Goal: Book appointment/travel/reservation

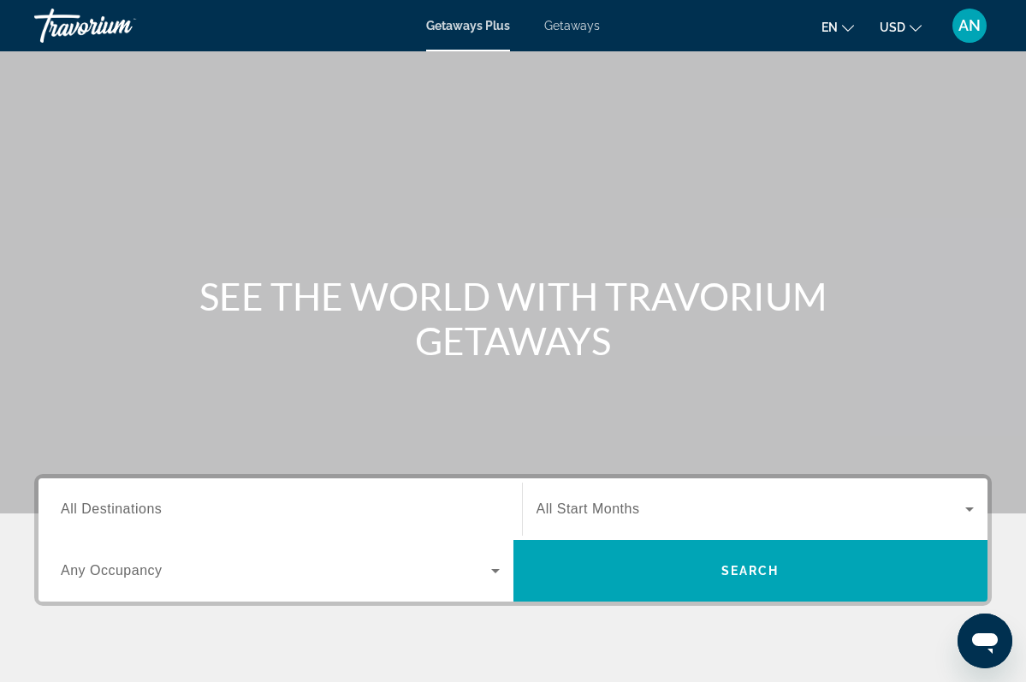
click at [157, 512] on span "All Destinations" at bounding box center [111, 508] width 101 height 15
click at [157, 512] on input "Destination All Destinations" at bounding box center [280, 510] width 439 height 21
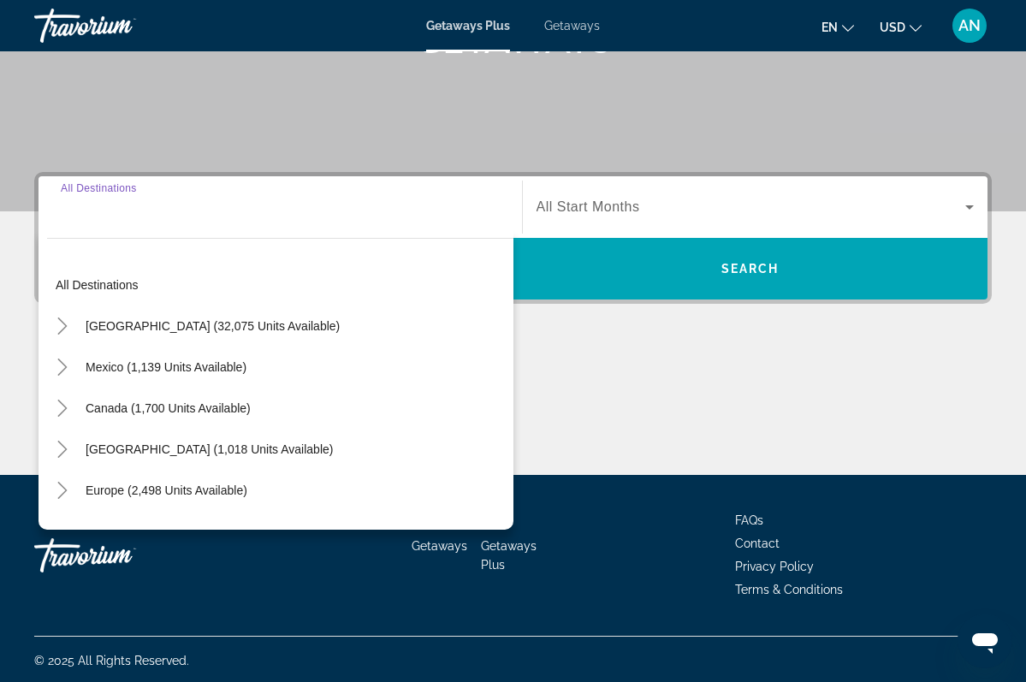
scroll to position [305, 0]
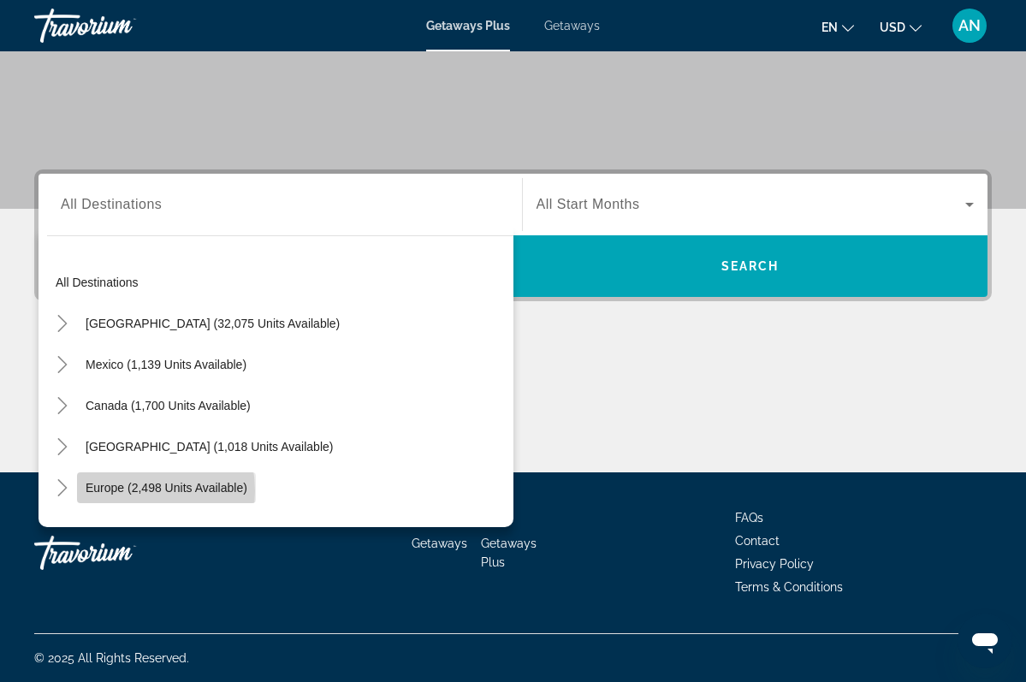
click at [117, 491] on span "Europe (2,498 units available)" at bounding box center [167, 488] width 162 height 14
type input "**********"
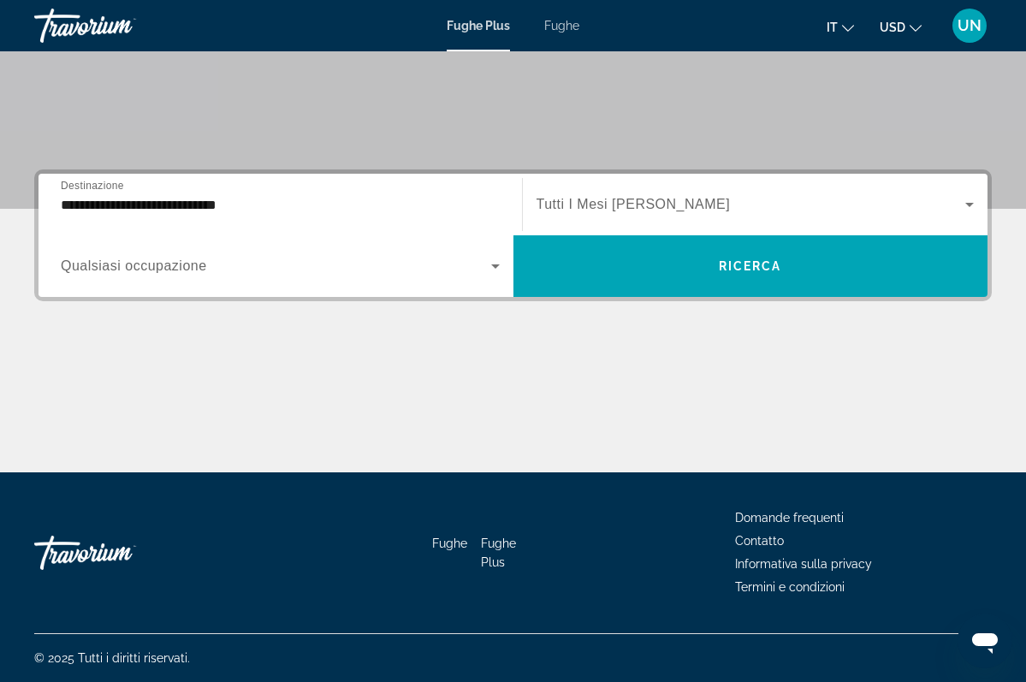
click at [198, 263] on span "Qualsiasi occupazione" at bounding box center [134, 265] width 146 height 15
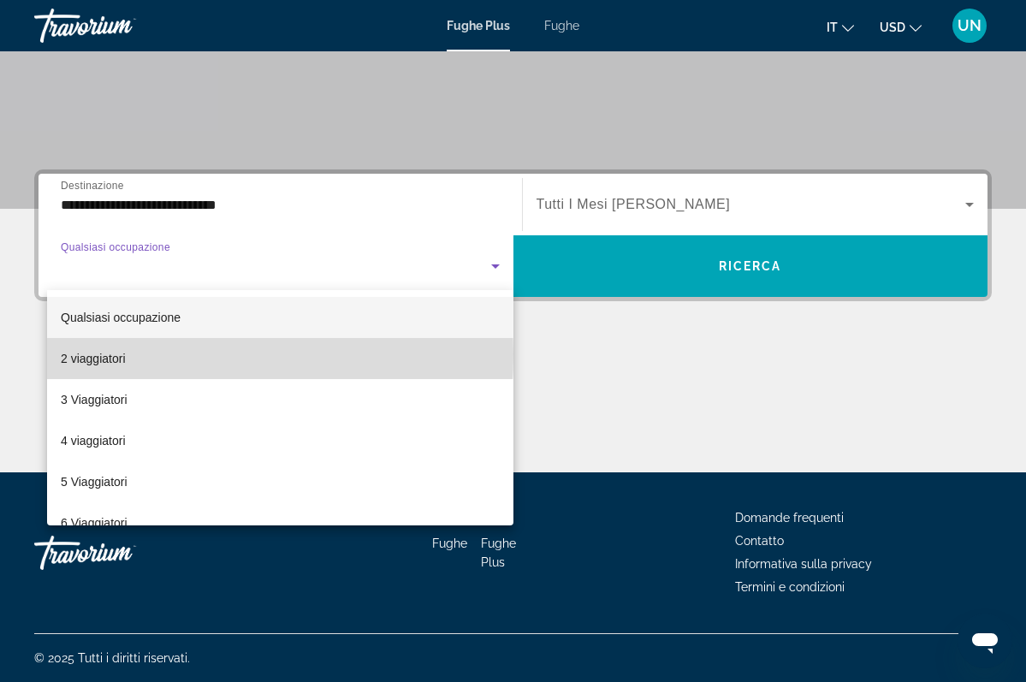
click at [111, 354] on span "2 viaggiatori" at bounding box center [93, 358] width 65 height 21
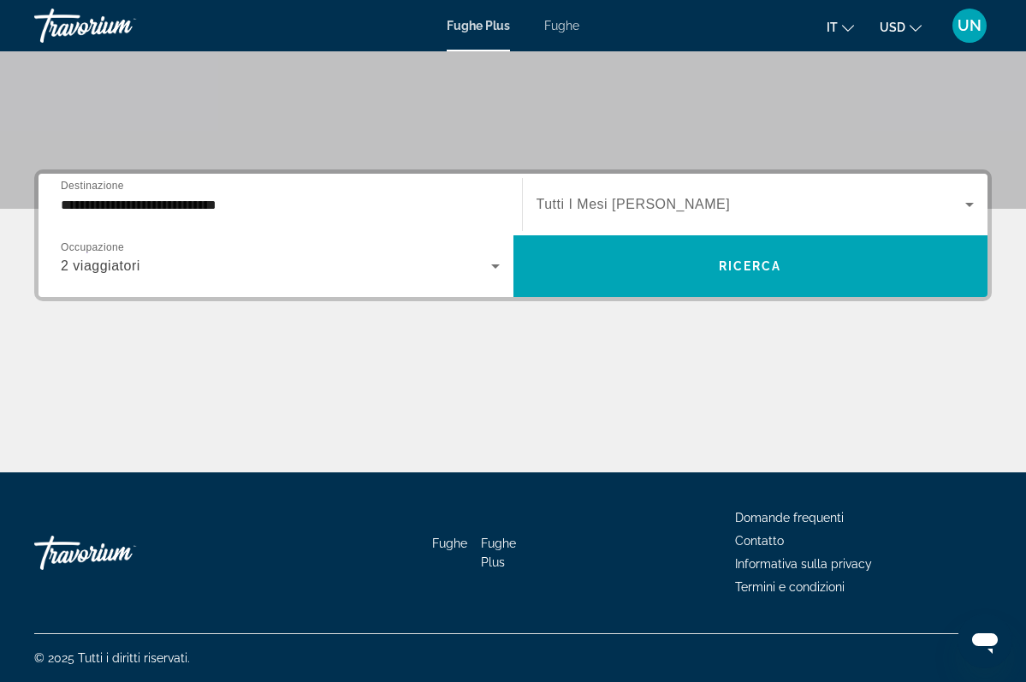
click at [662, 205] on span "Tutti I Mesi [PERSON_NAME]" at bounding box center [634, 204] width 194 height 15
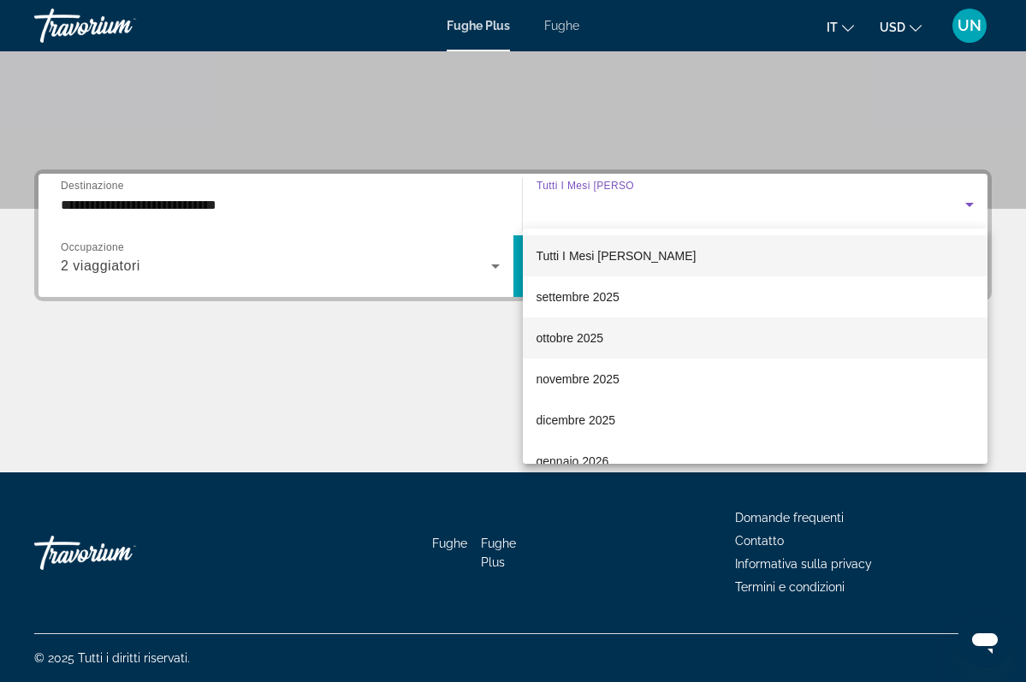
click at [582, 341] on span "ottobre 2025" at bounding box center [571, 338] width 68 height 21
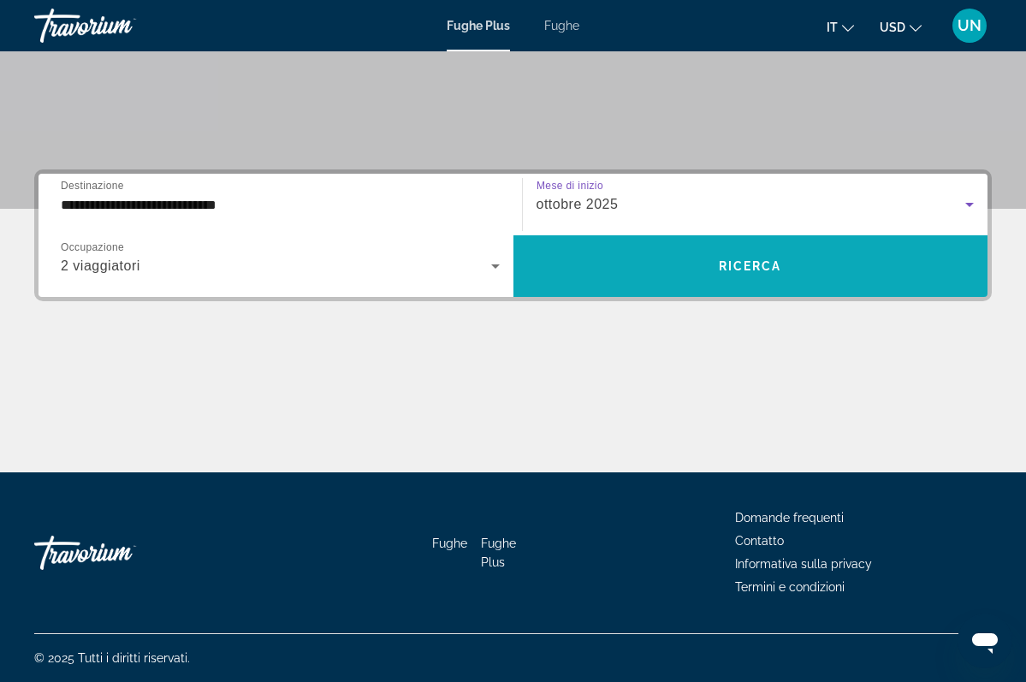
click at [744, 266] on span "RICERCA" at bounding box center [750, 266] width 63 height 14
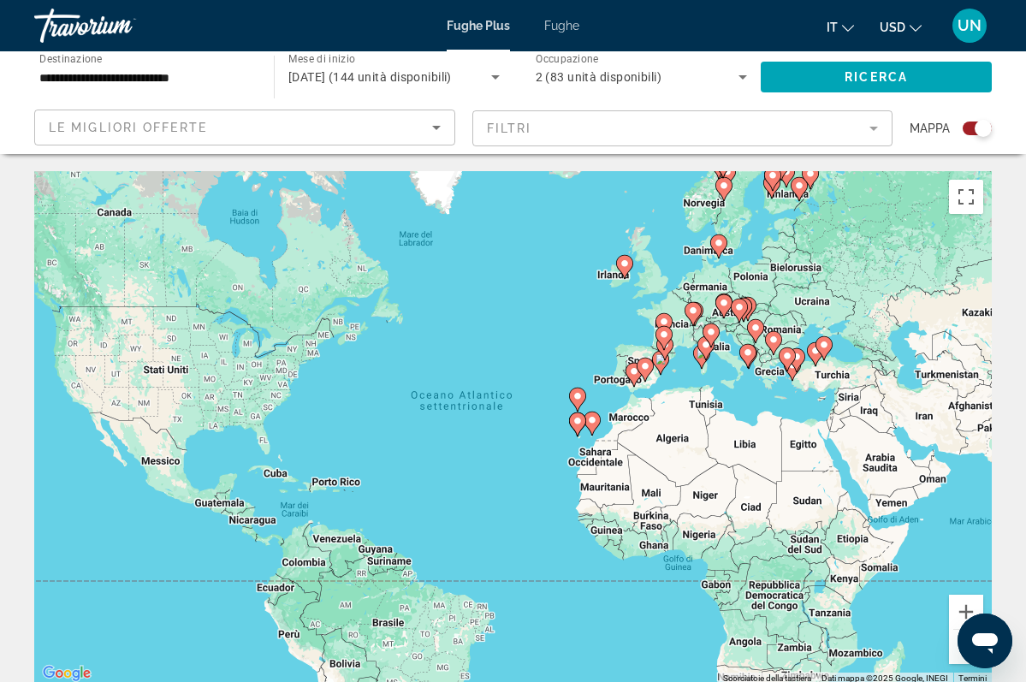
click at [782, 325] on div "Per attivare il trascinamento con la tastiera, premi Alt + Invio. Nello stato d…" at bounding box center [513, 427] width 958 height 513
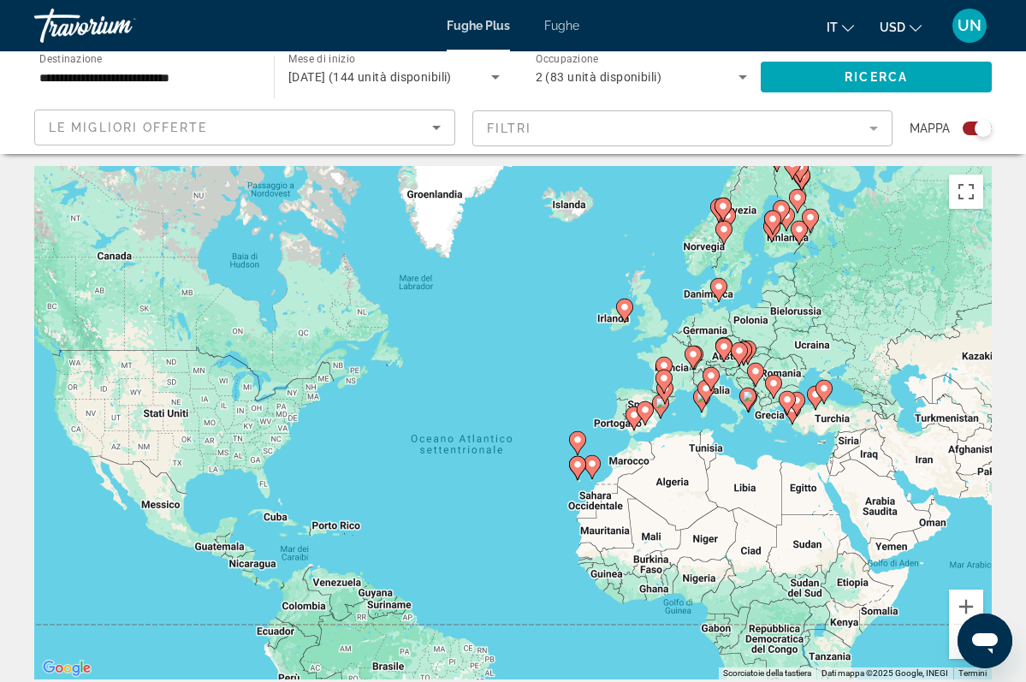
scroll to position [6, 0]
click at [798, 217] on div "Per attivare il trascinamento con la tastiera, premi Alt + Invio. Nello stato d…" at bounding box center [513, 421] width 958 height 513
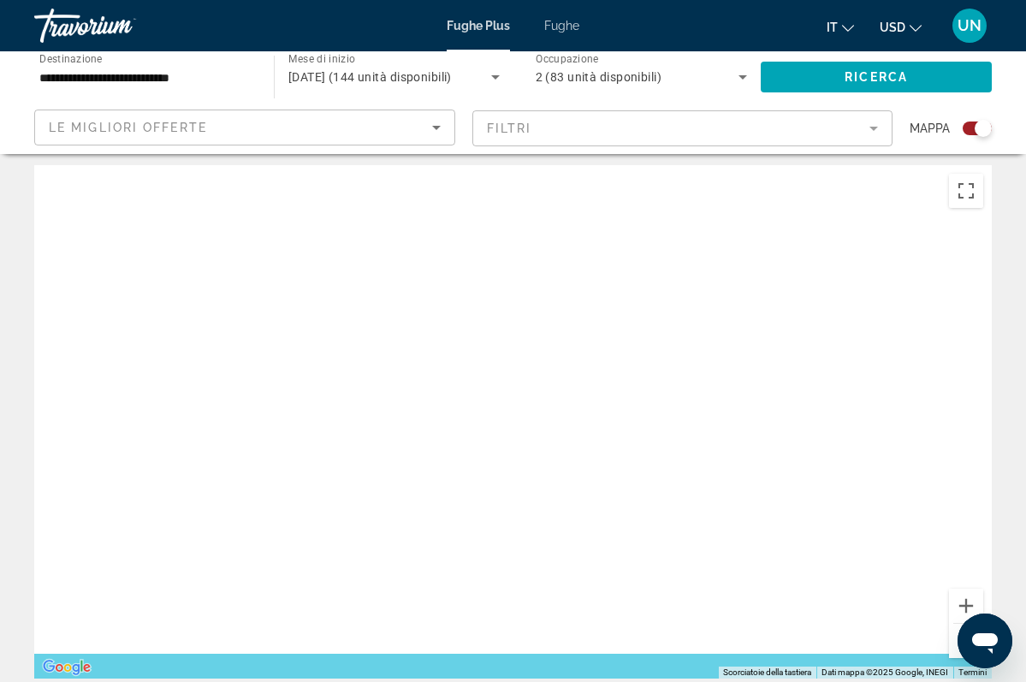
click at [197, 79] on input "**********" at bounding box center [145, 78] width 212 height 21
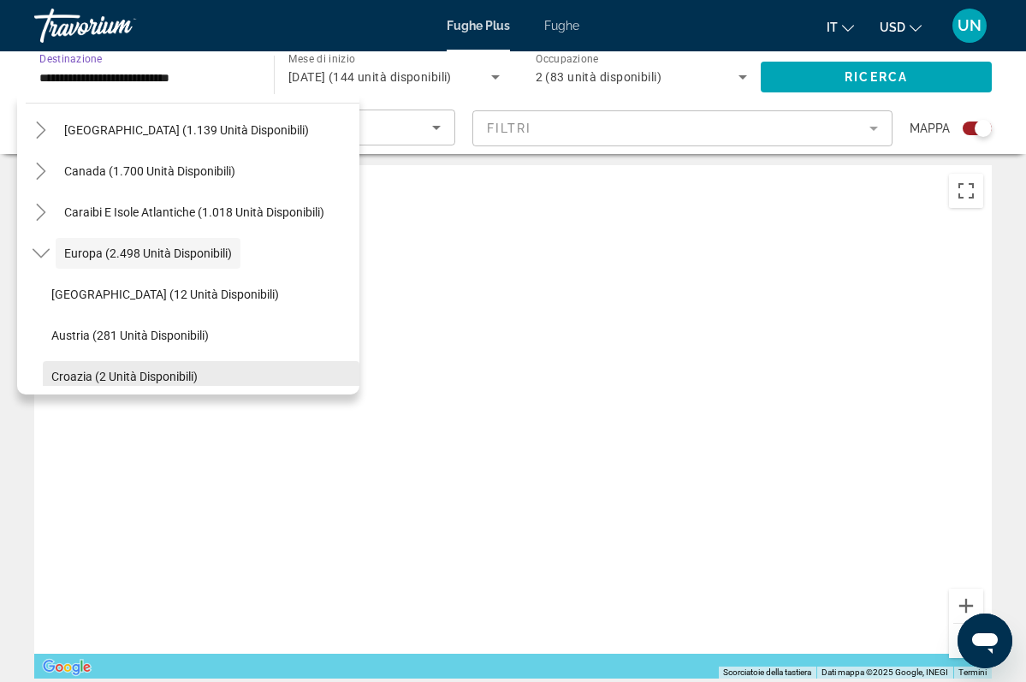
scroll to position [101, 0]
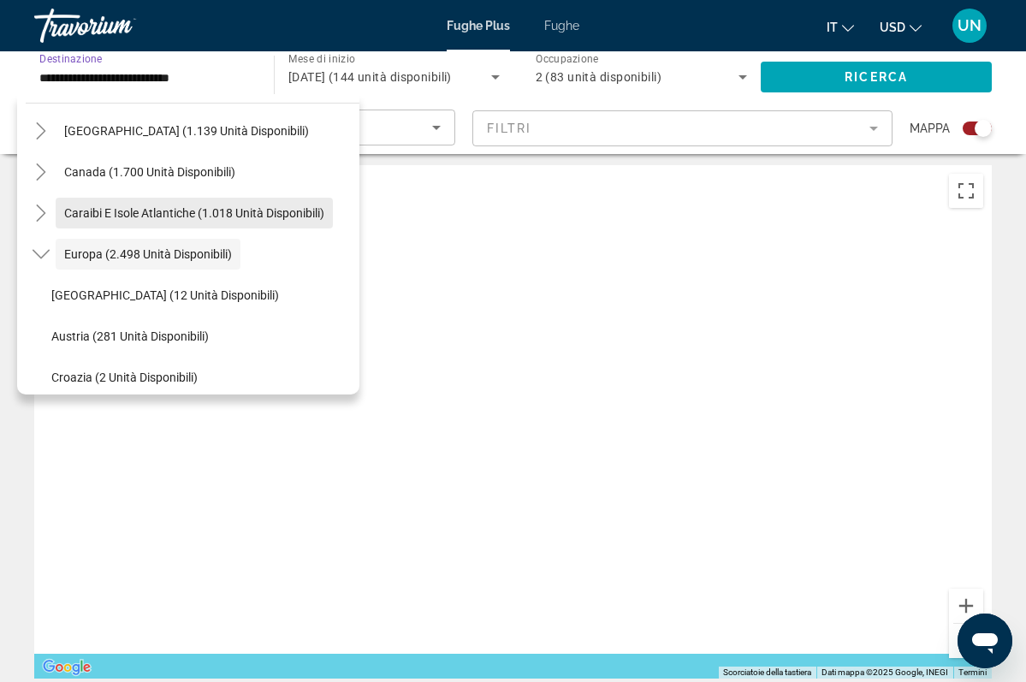
click at [152, 216] on span "Caraibi e Isole Atlantiche (1.018 unità disponibili)" at bounding box center [194, 213] width 260 height 14
type input "**********"
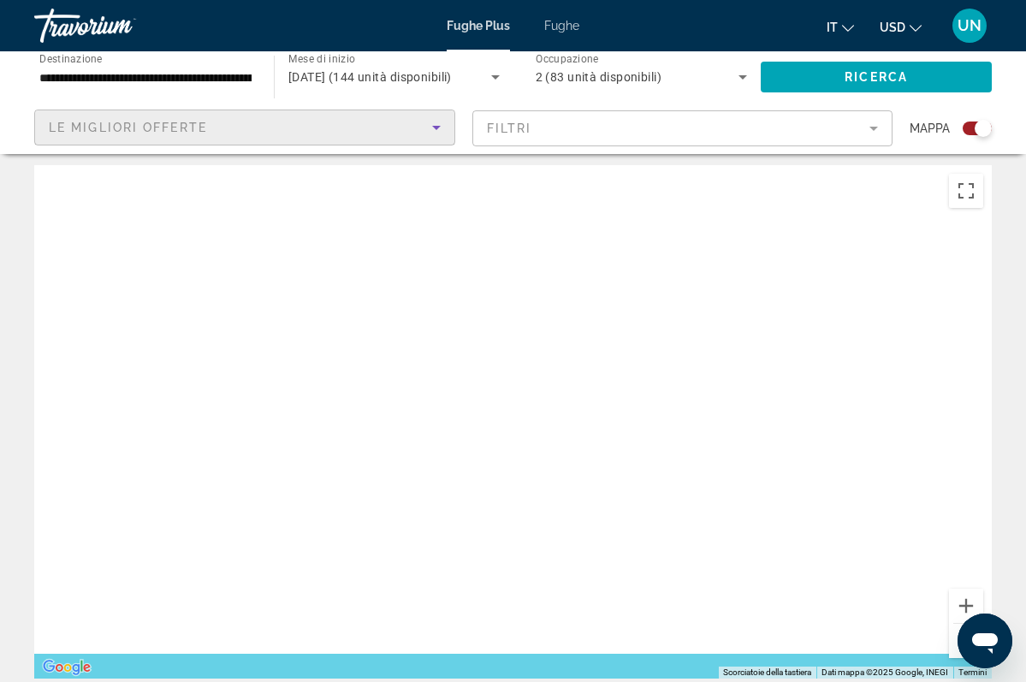
click at [321, 135] on div "LE MIGLIORI OFFERTE" at bounding box center [240, 127] width 383 height 21
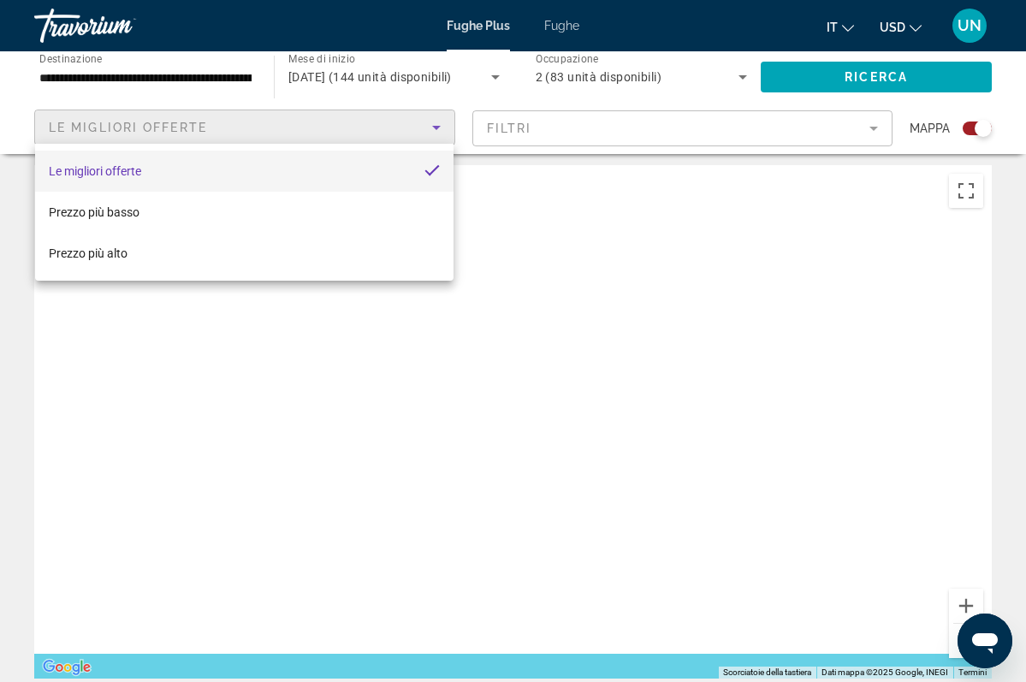
click at [449, 79] on div at bounding box center [513, 341] width 1026 height 682
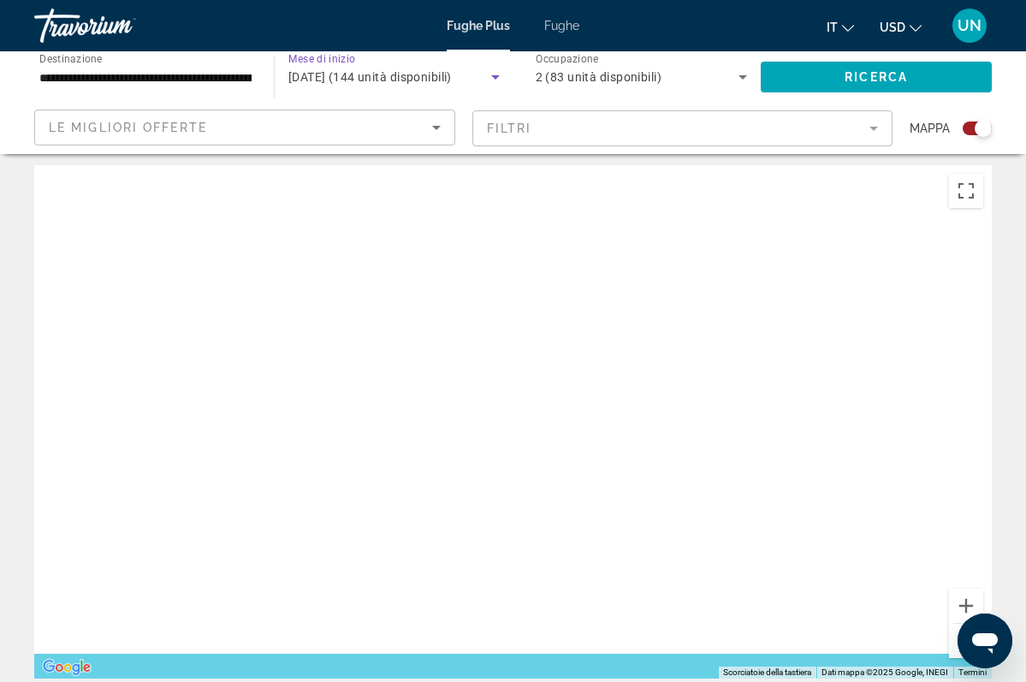
click at [449, 79] on span "[DATE] (144 unità disponibili)" at bounding box center [369, 77] width 163 height 14
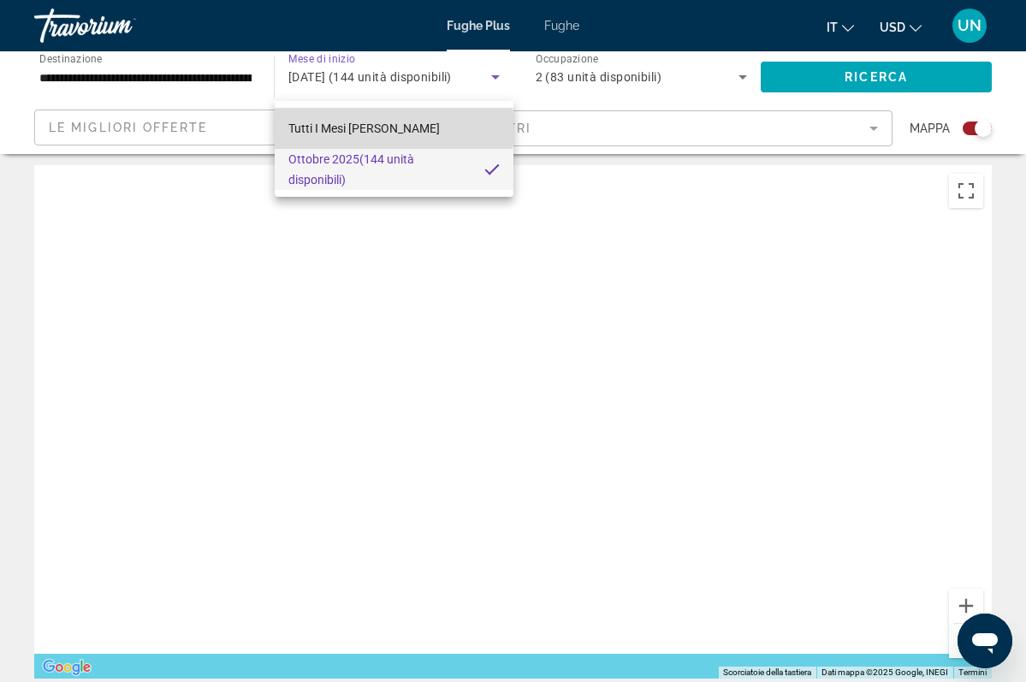
click at [380, 128] on span "Tutti I Mesi [PERSON_NAME]" at bounding box center [363, 129] width 151 height 14
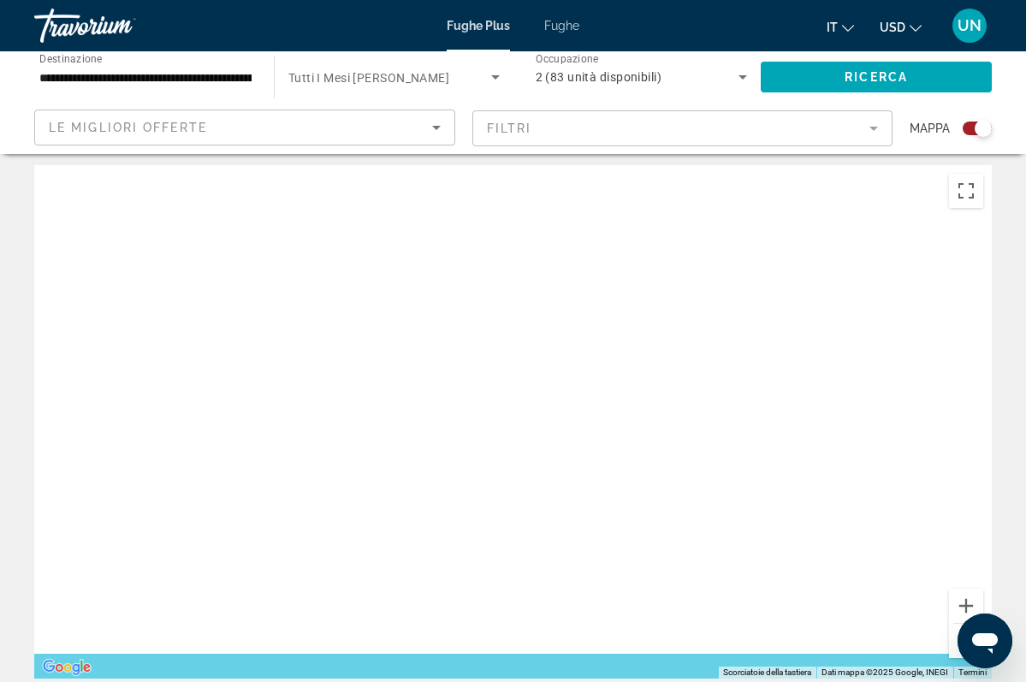
click at [395, 79] on span "Tutti I Mesi [PERSON_NAME]" at bounding box center [368, 78] width 161 height 14
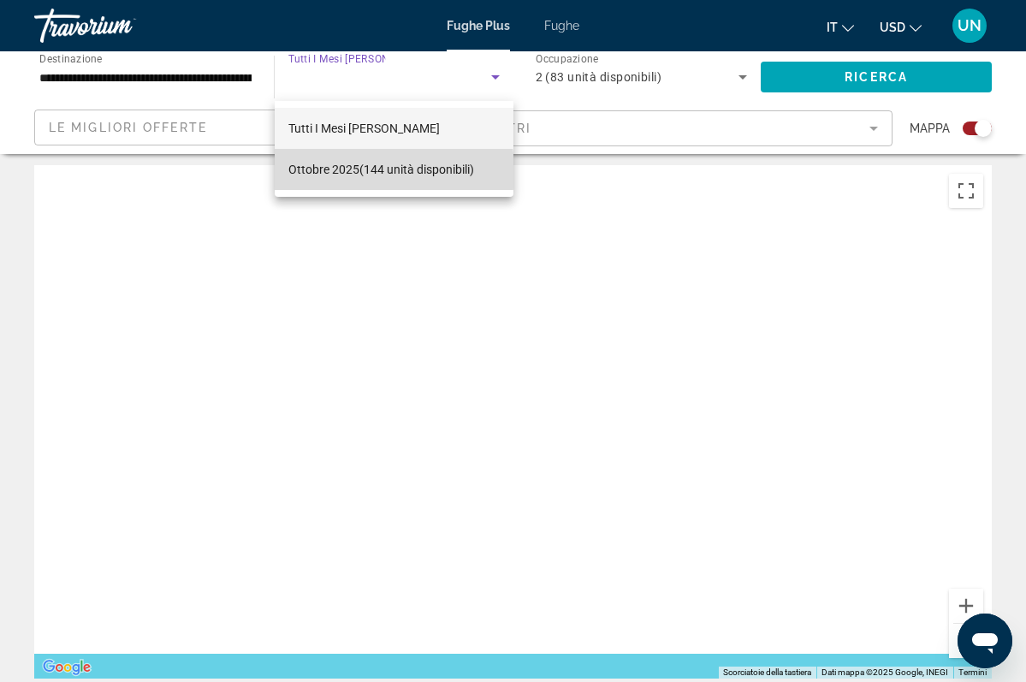
click at [342, 171] on span "[DATE] (144 unità disponibili)" at bounding box center [381, 169] width 186 height 21
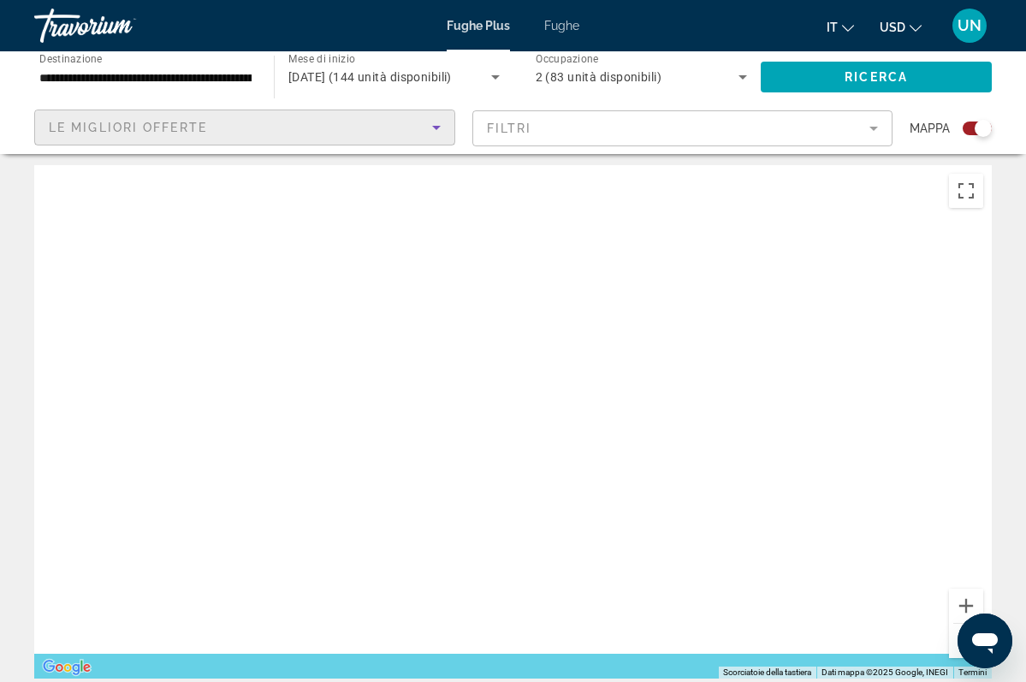
click at [438, 126] on icon "Ordina per" at bounding box center [436, 128] width 9 height 4
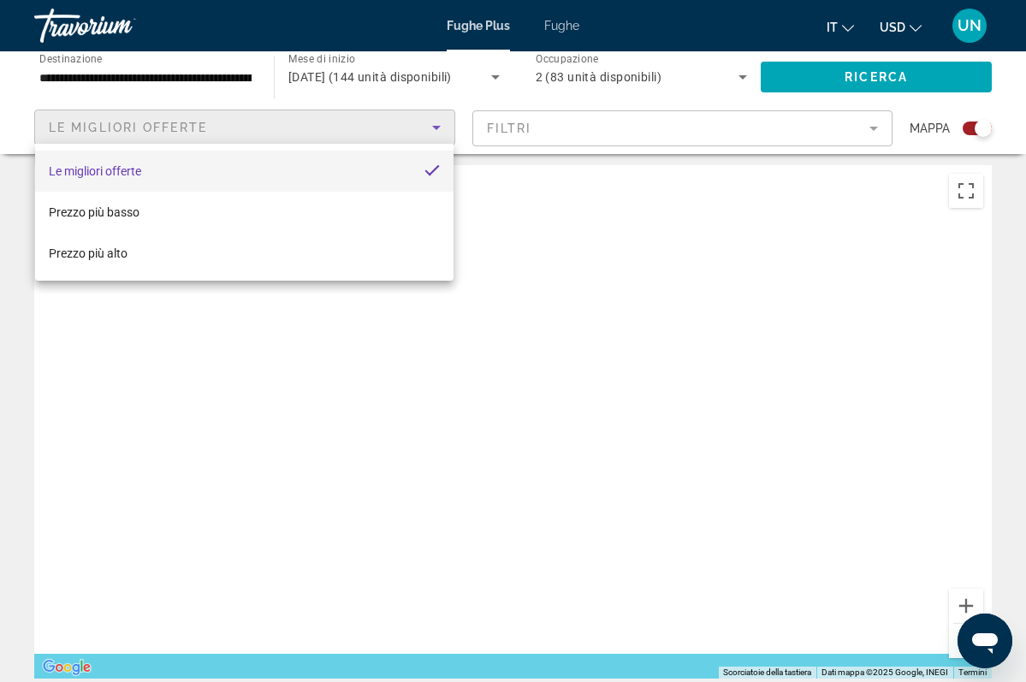
click at [873, 132] on div at bounding box center [513, 341] width 1026 height 682
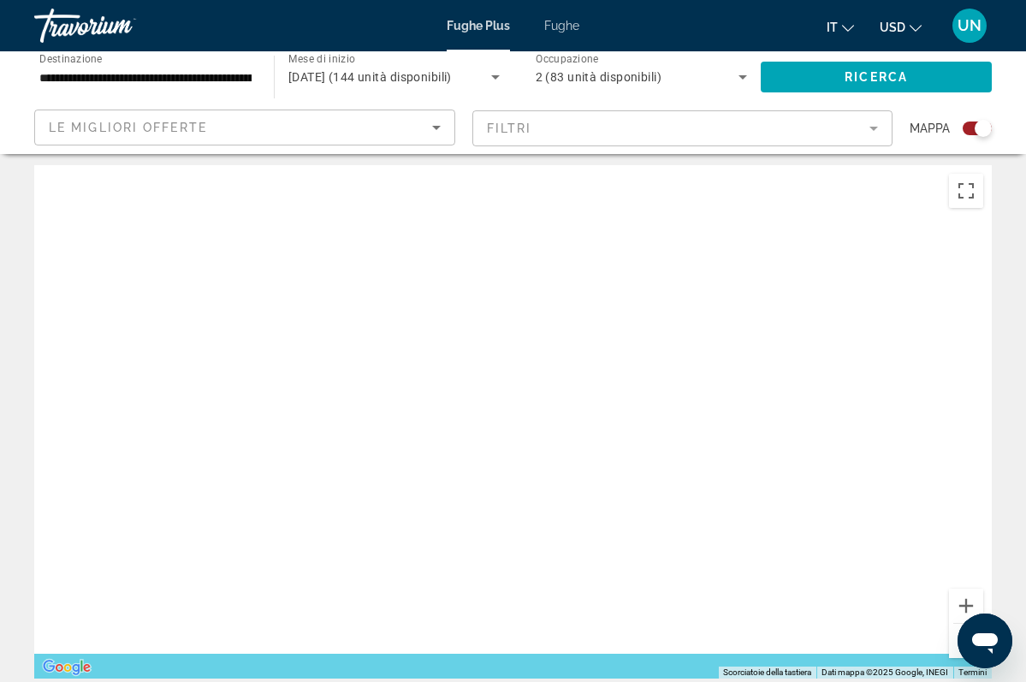
click at [873, 132] on mat-form-field "FILTRI" at bounding box center [682, 128] width 421 height 36
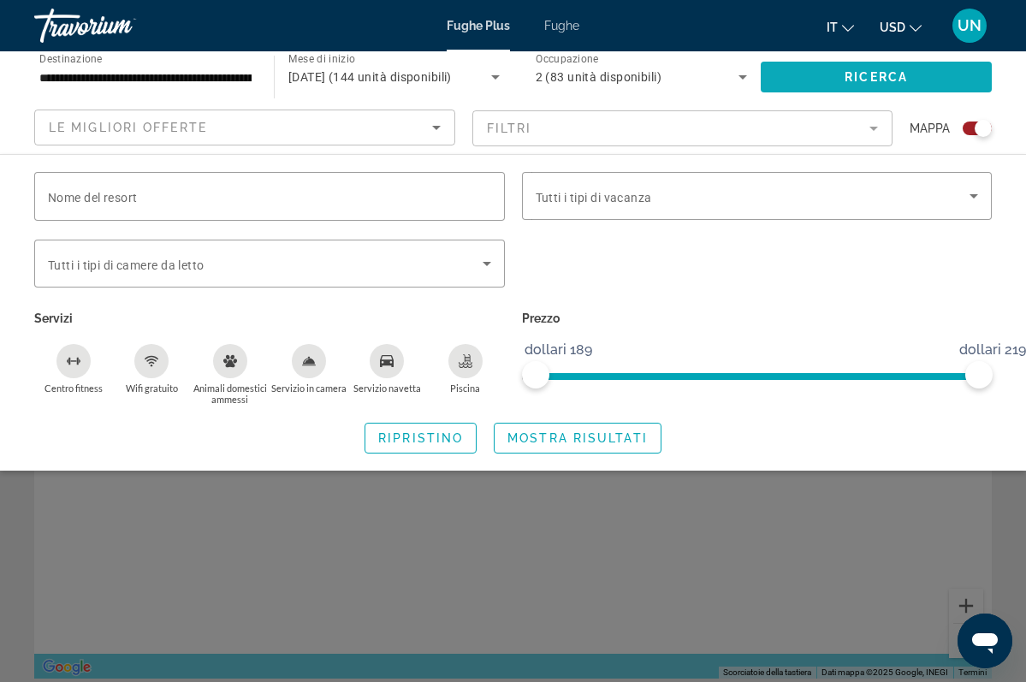
click at [856, 71] on span "RICERCA" at bounding box center [876, 77] width 63 height 14
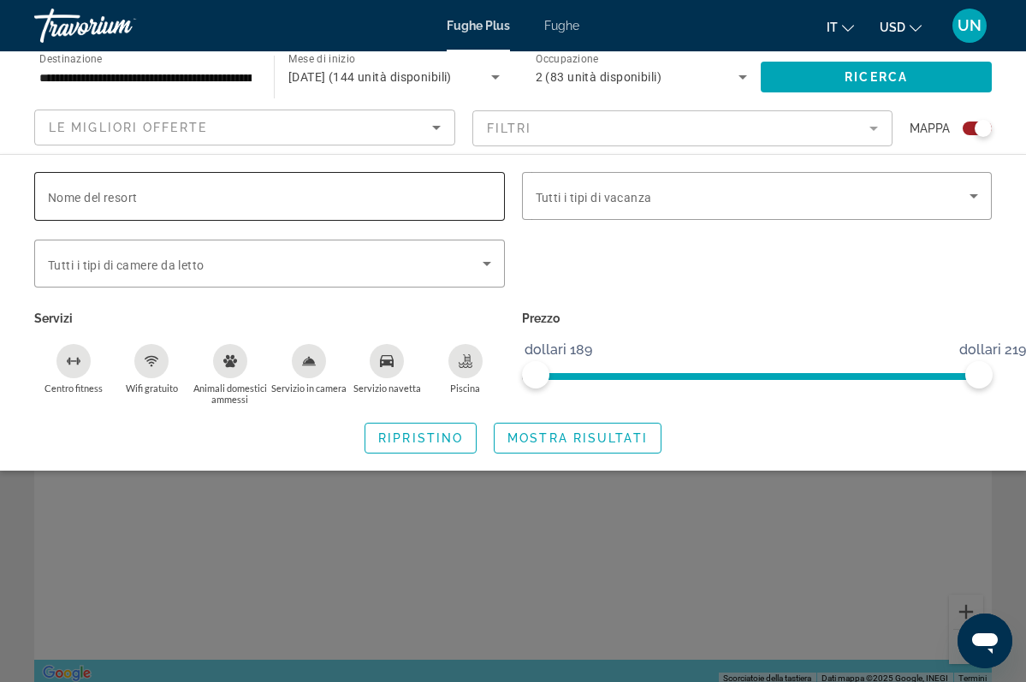
click at [294, 203] on input "Nome del resort" at bounding box center [269, 197] width 443 height 21
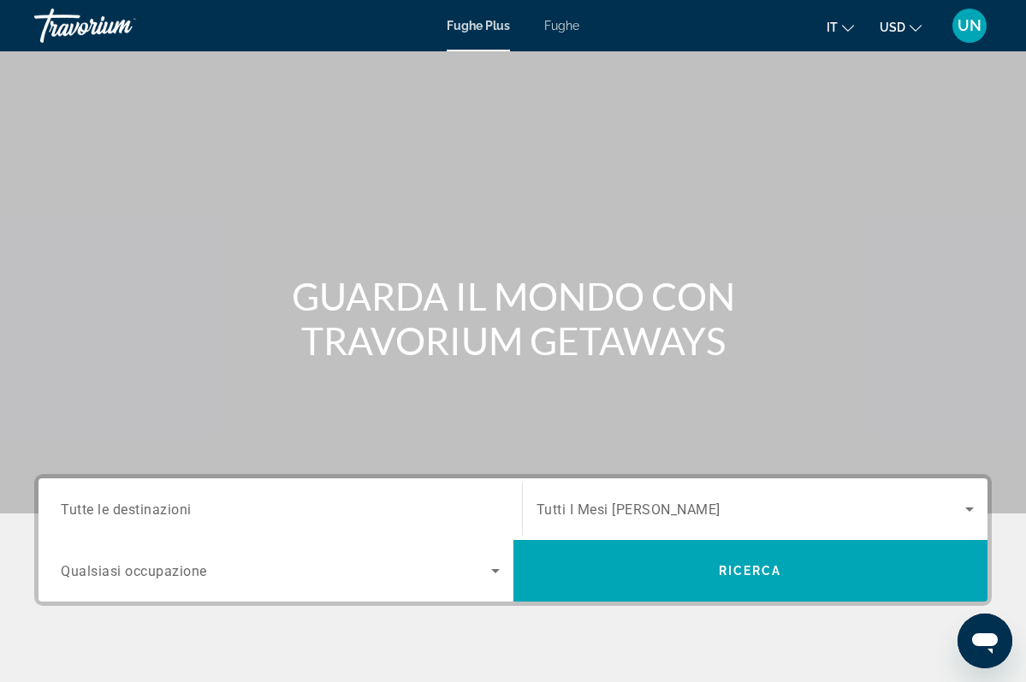
click at [168, 516] on span "Tutte le destinazioni" at bounding box center [126, 509] width 131 height 16
click at [168, 516] on input "Destination Tutte le destinazioni" at bounding box center [280, 510] width 439 height 21
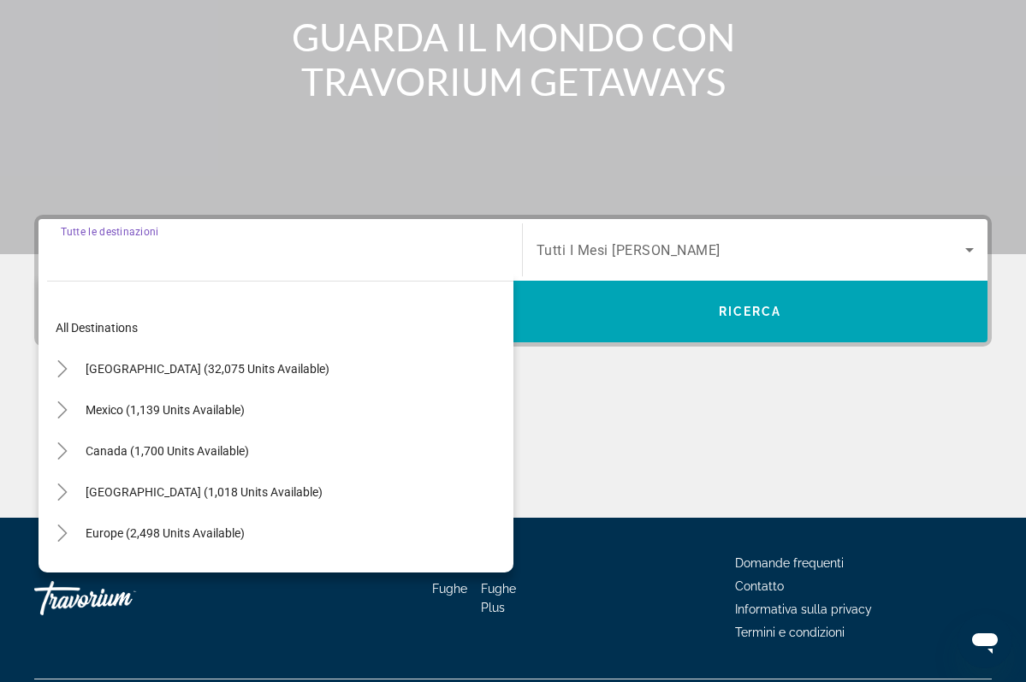
scroll to position [305, 0]
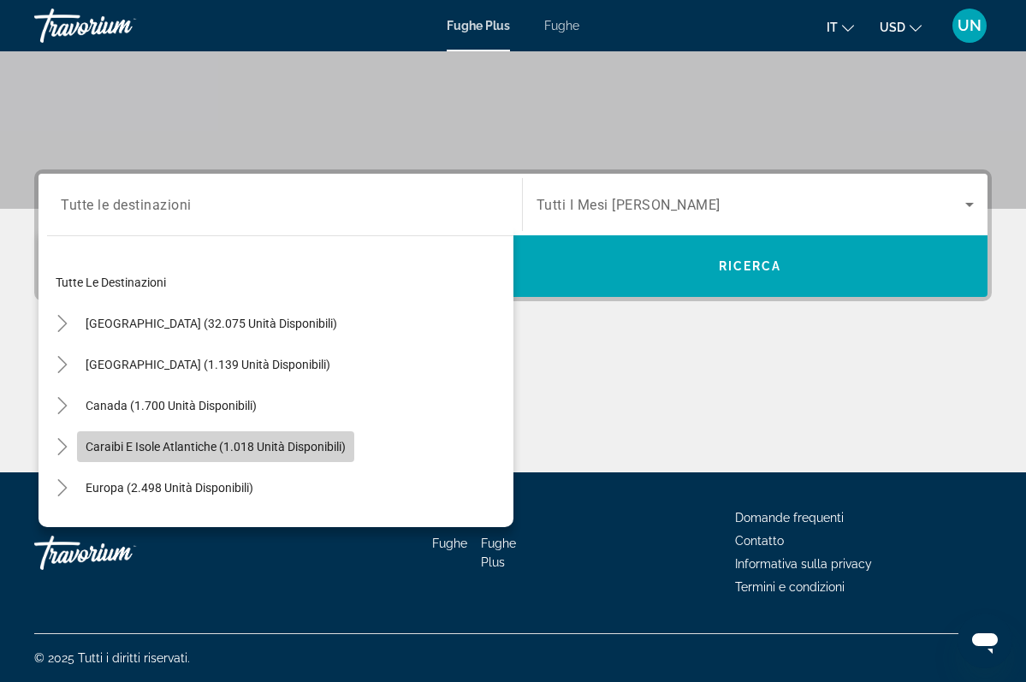
click at [329, 448] on span "Caraibi e Isole Atlantiche (1.018 unità disponibili)" at bounding box center [216, 447] width 260 height 14
type input "**********"
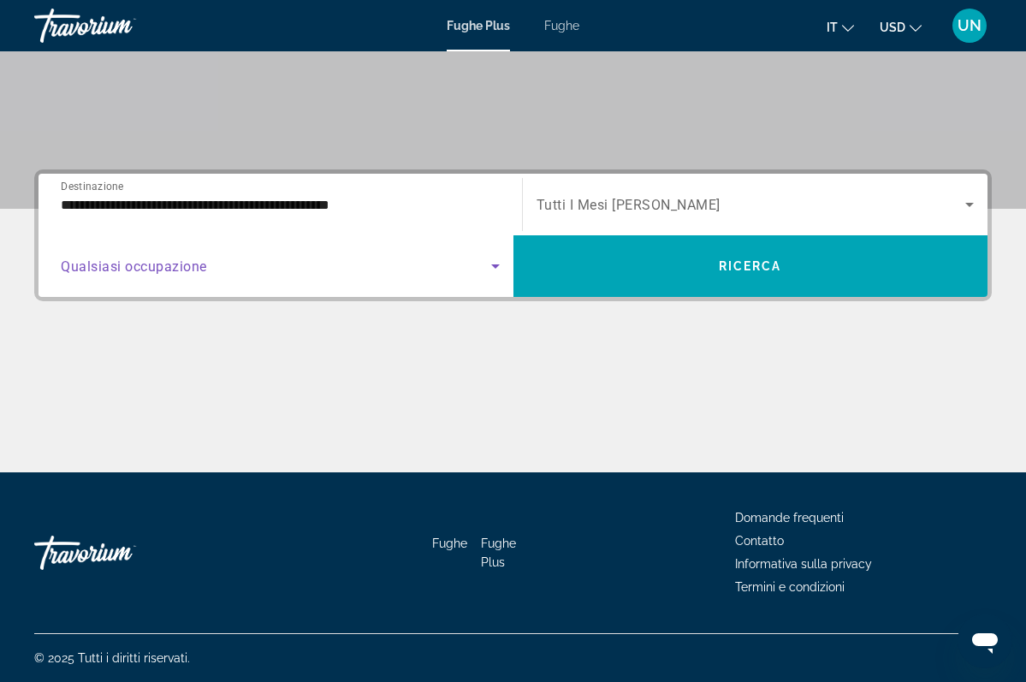
click at [492, 264] on icon "Widget di ricerca" at bounding box center [495, 266] width 21 height 21
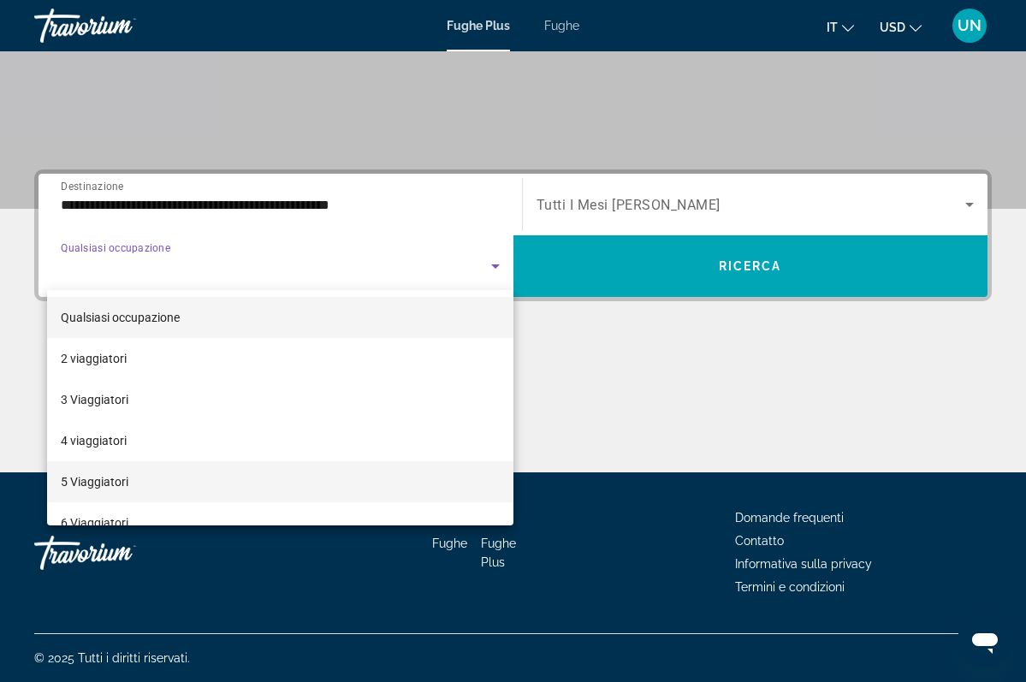
click at [123, 490] on span "5 Viaggiatori" at bounding box center [95, 482] width 68 height 21
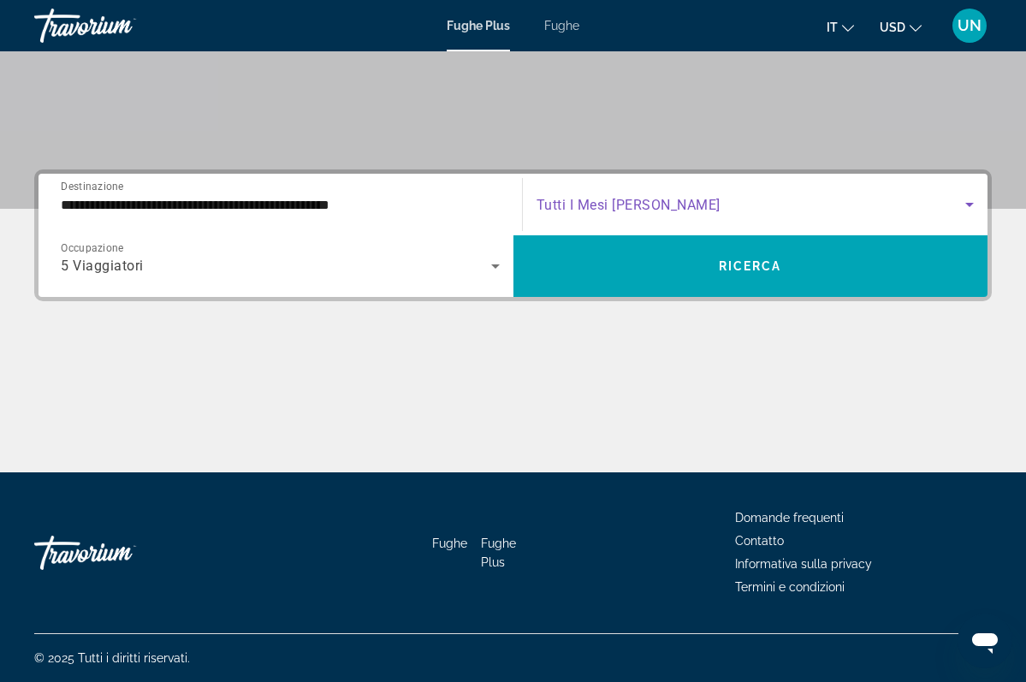
click at [973, 206] on icon "Widget di ricerca" at bounding box center [969, 204] width 21 height 21
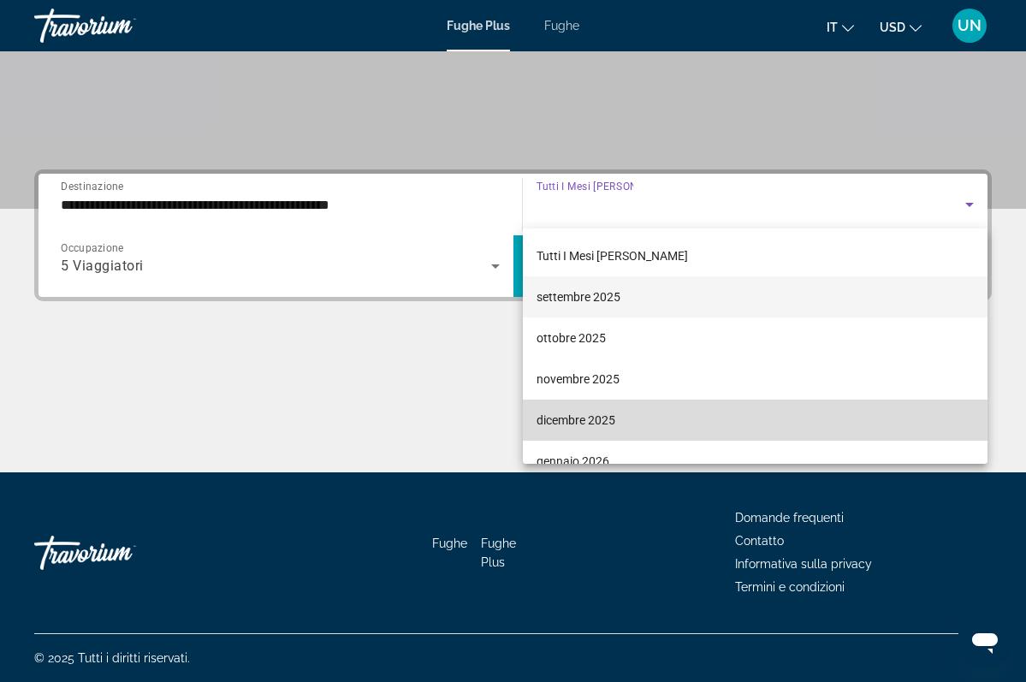
click at [579, 424] on span "dicembre 2025" at bounding box center [576, 420] width 79 height 21
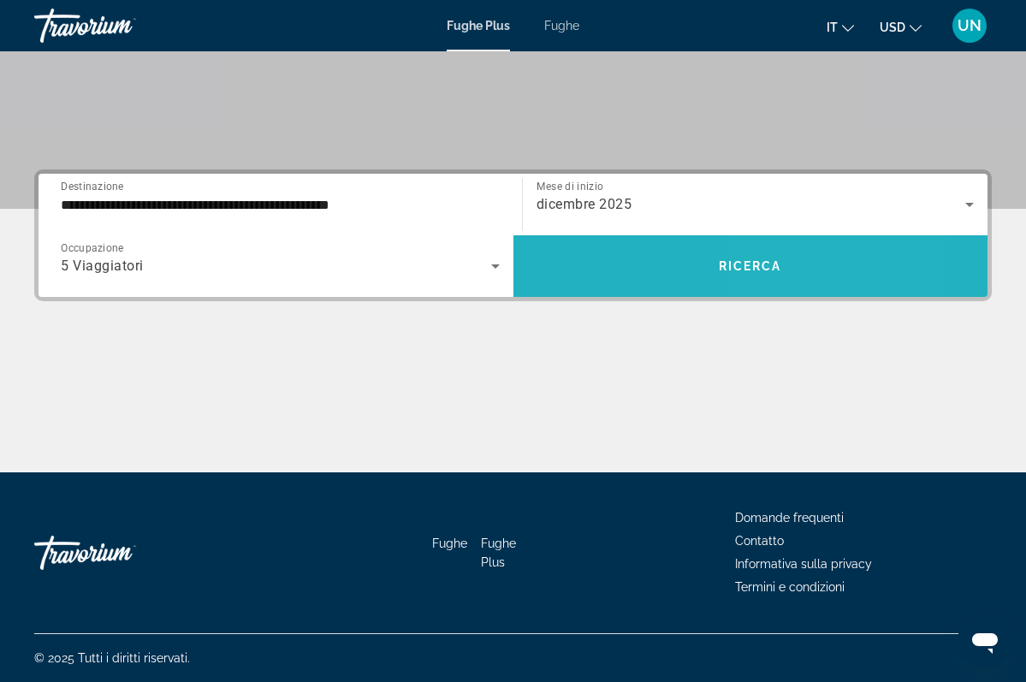
click at [771, 269] on span "RICERCA" at bounding box center [750, 266] width 63 height 14
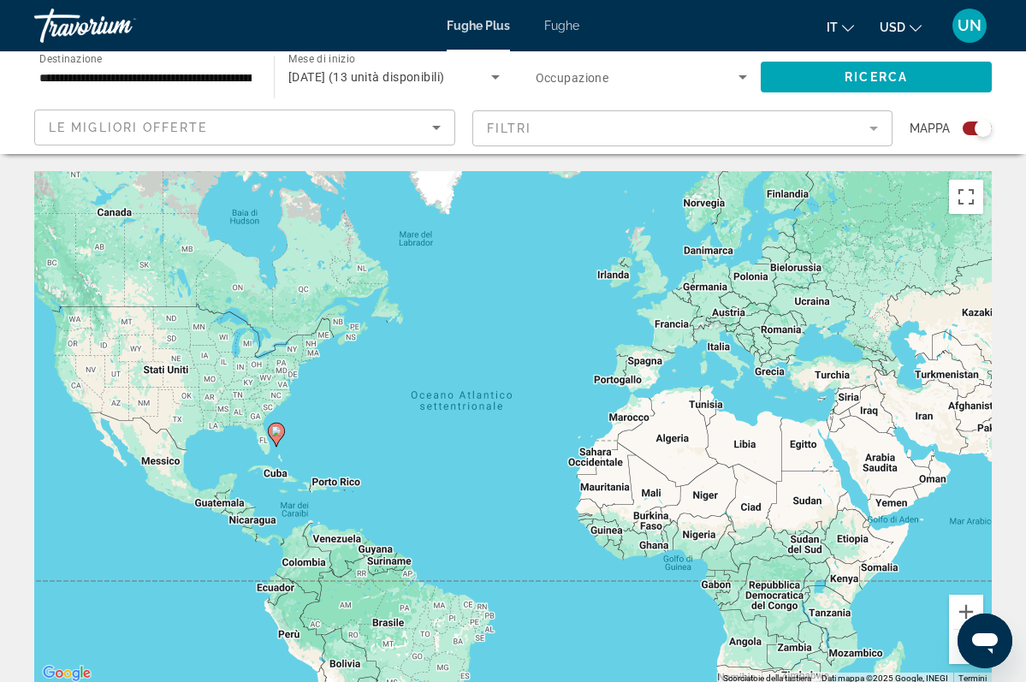
click at [281, 438] on icon "Contenuto principale" at bounding box center [276, 435] width 17 height 24
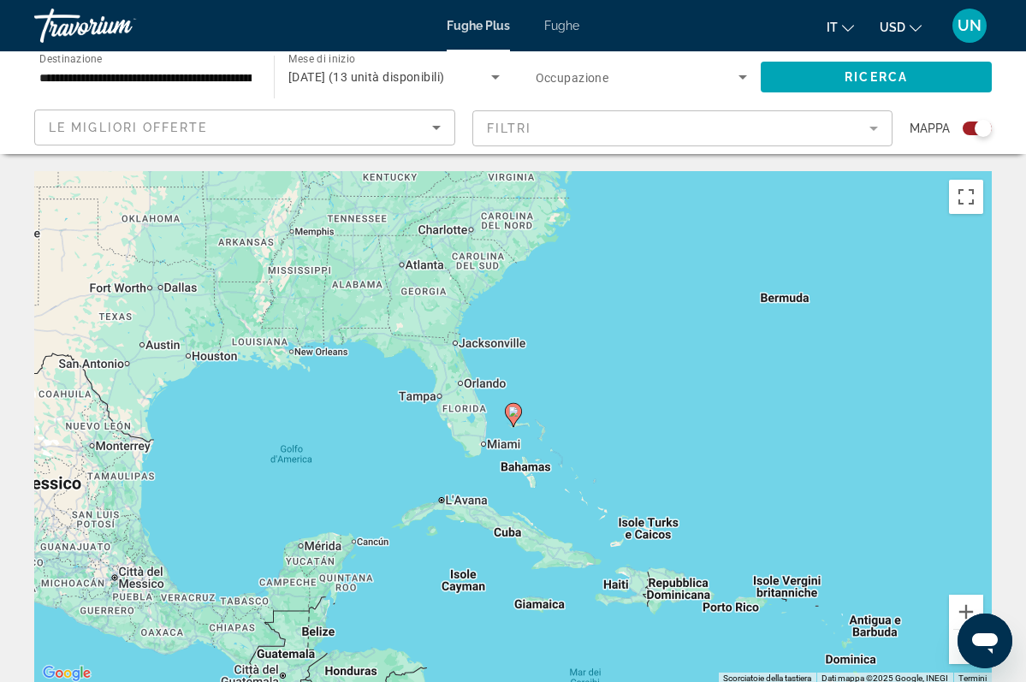
click at [516, 424] on gmp-advanced-marker "Contenuto principale" at bounding box center [513, 415] width 17 height 26
type input "**********"
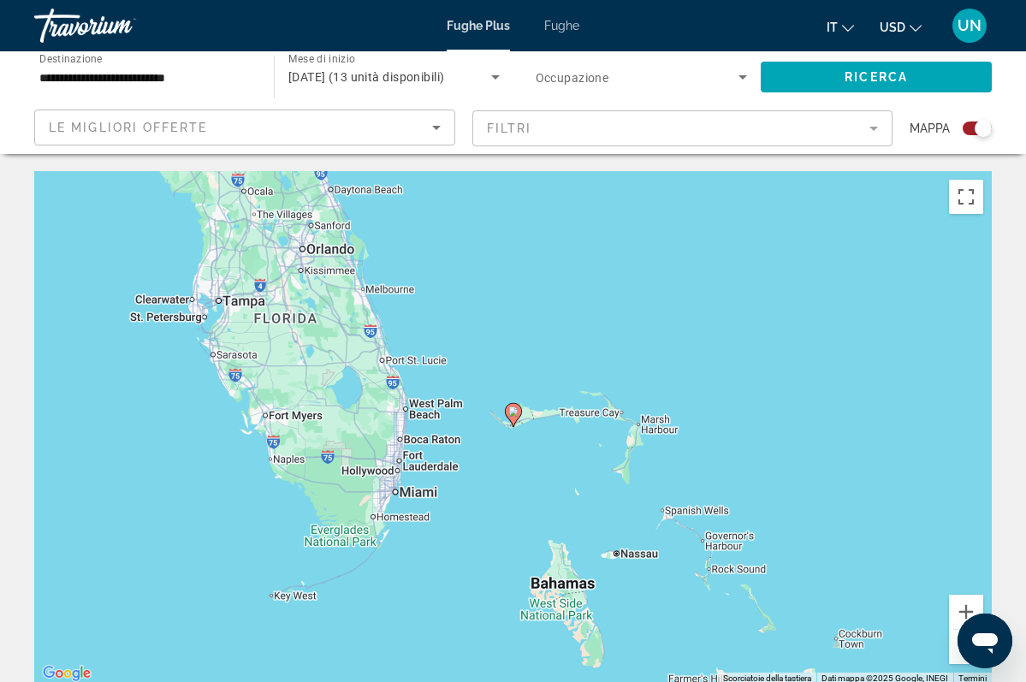
click at [516, 422] on gmp-advanced-marker "Contenuto principale" at bounding box center [513, 415] width 17 height 26
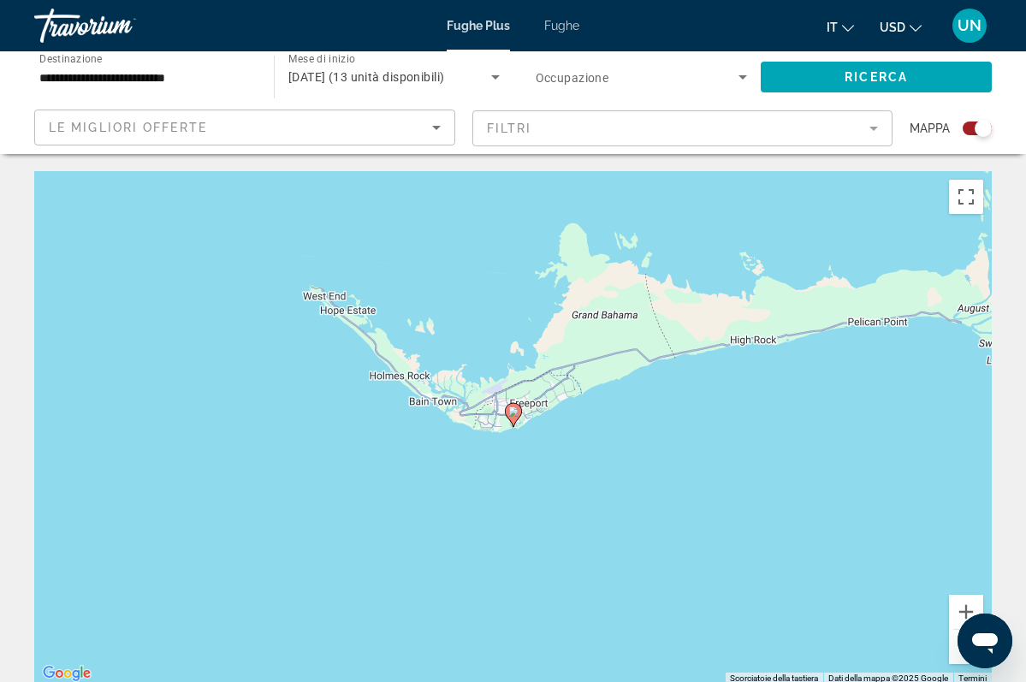
click at [516, 422] on gmp-advanced-marker "Contenuto principale" at bounding box center [513, 415] width 17 height 26
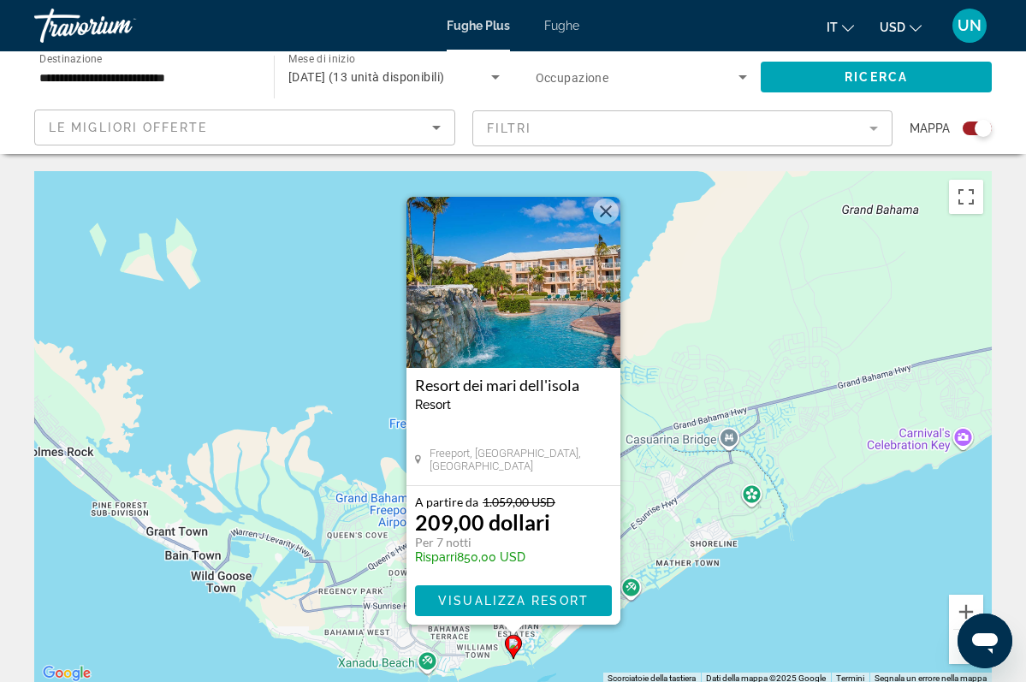
click at [551, 310] on img "Contenuto principale" at bounding box center [514, 282] width 214 height 171
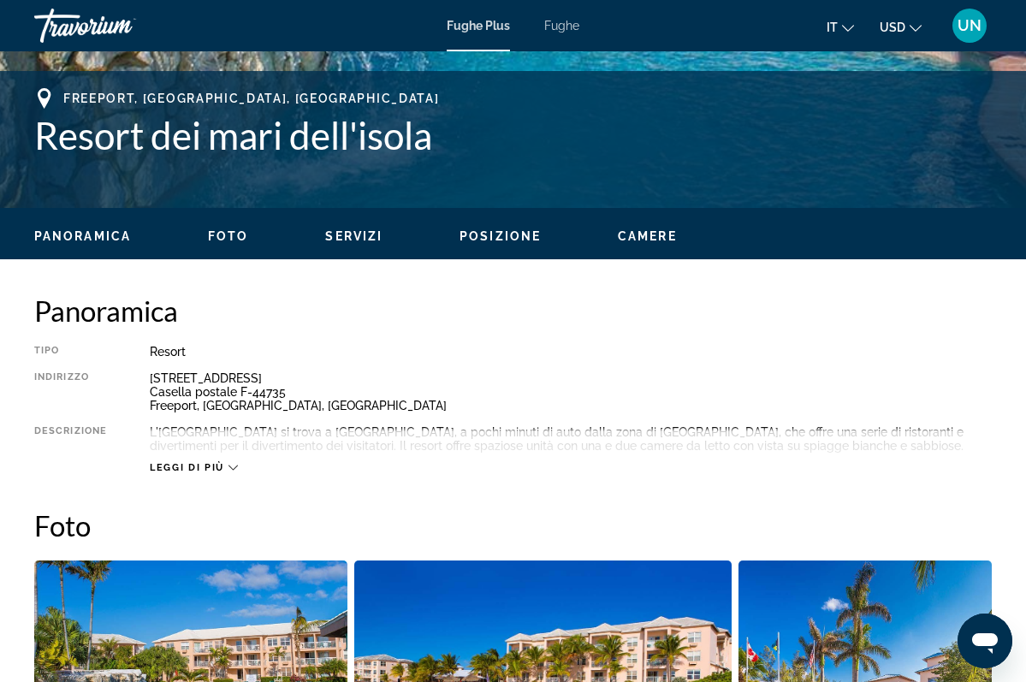
scroll to position [676, 0]
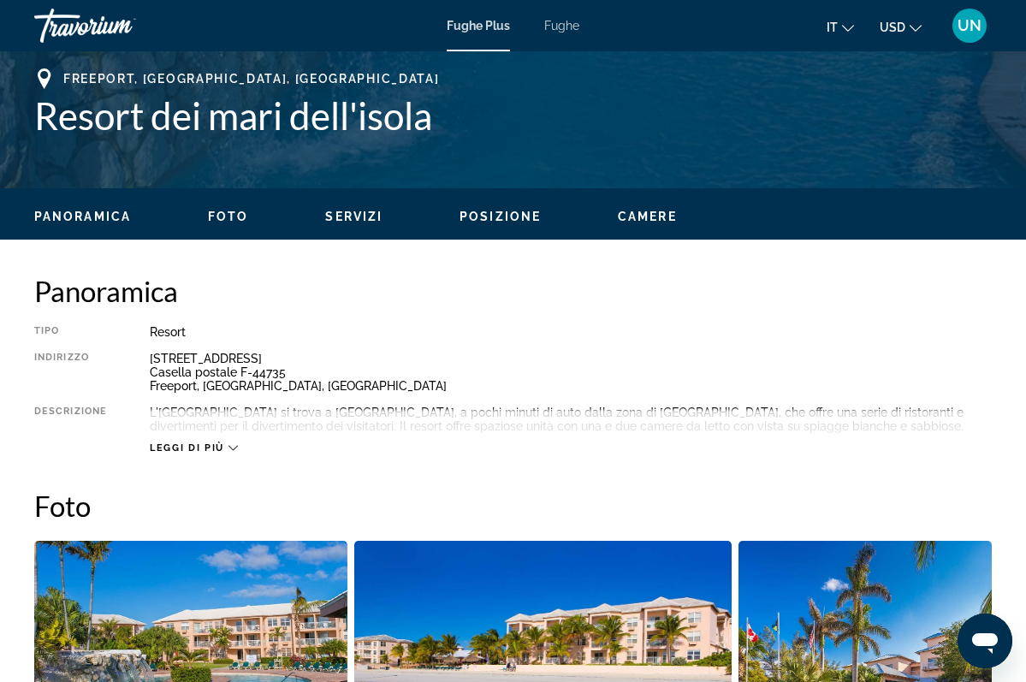
click at [225, 217] on span "FOTO" at bounding box center [228, 217] width 40 height 14
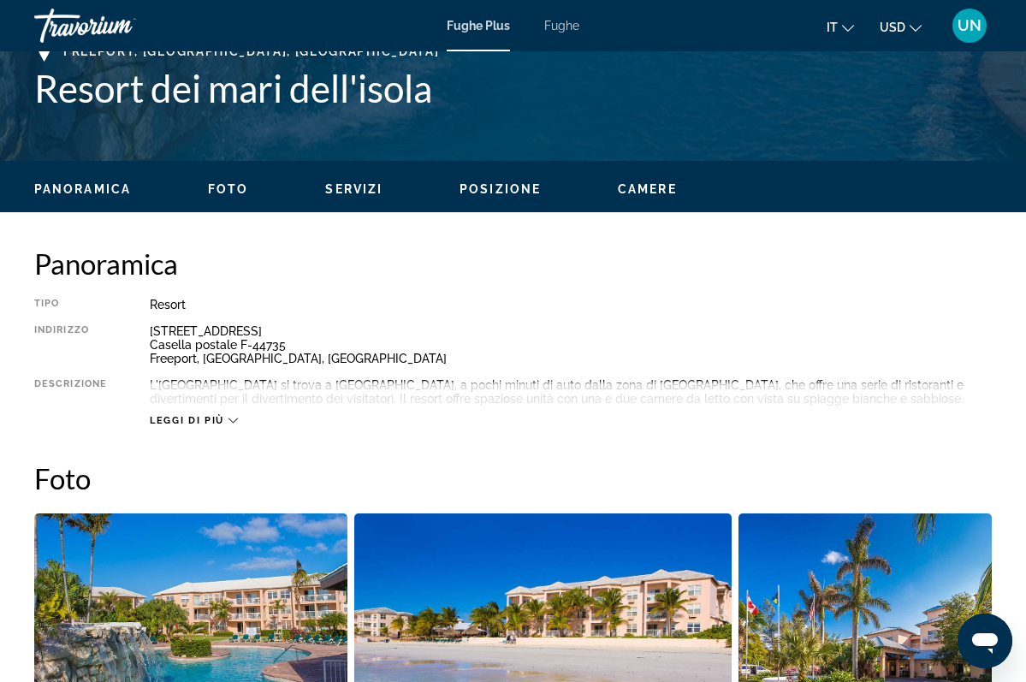
scroll to position [703, 0]
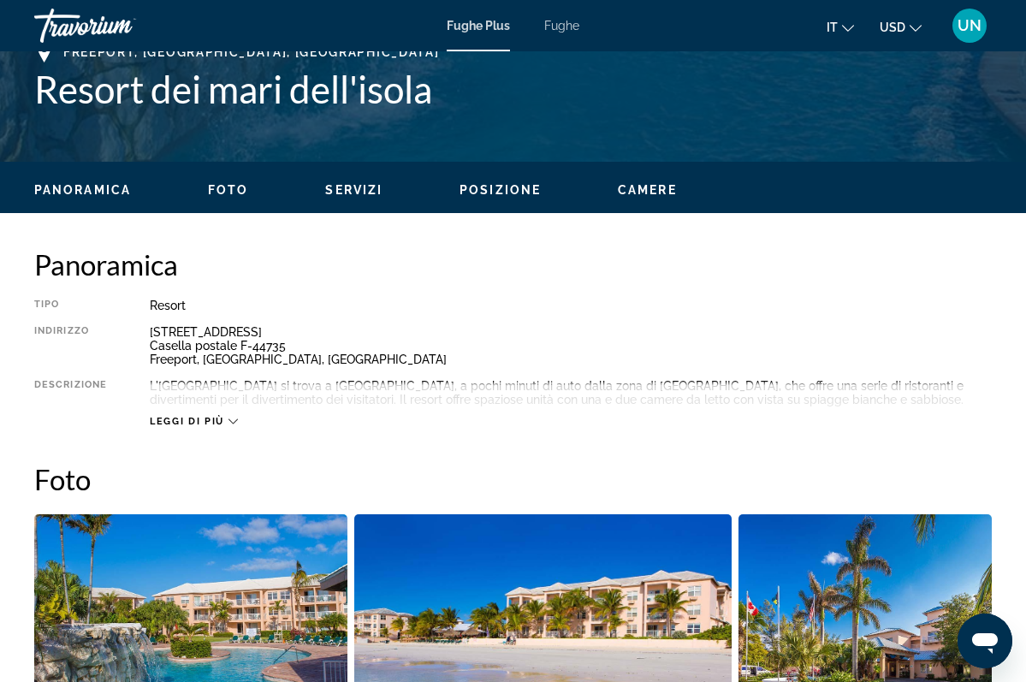
click at [115, 192] on span "PANORAMICA" at bounding box center [82, 190] width 97 height 14
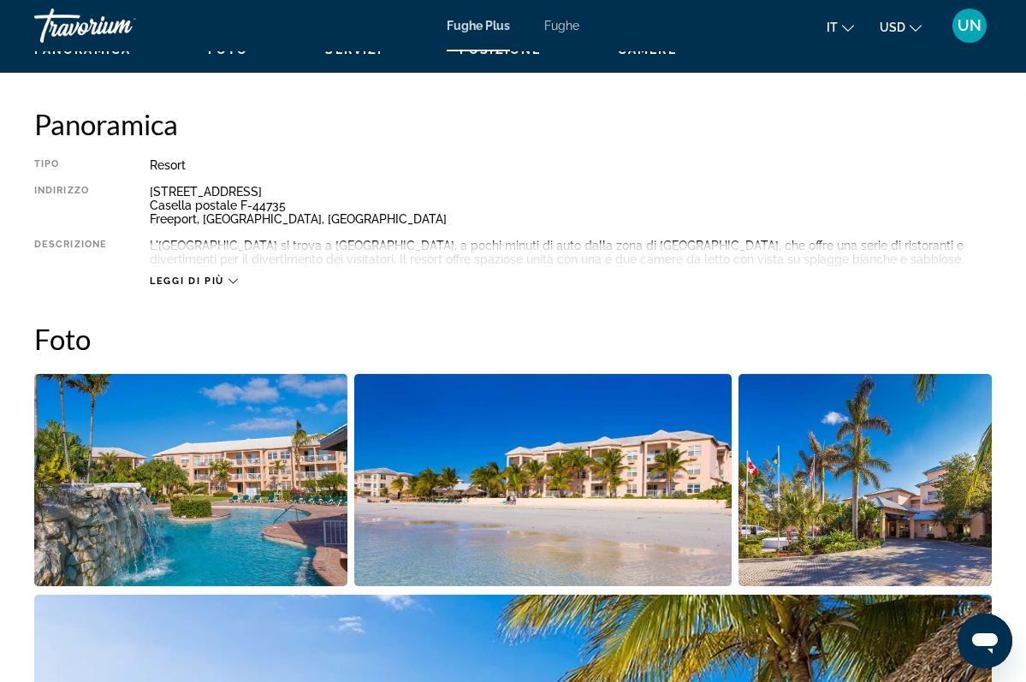
scroll to position [847, 0]
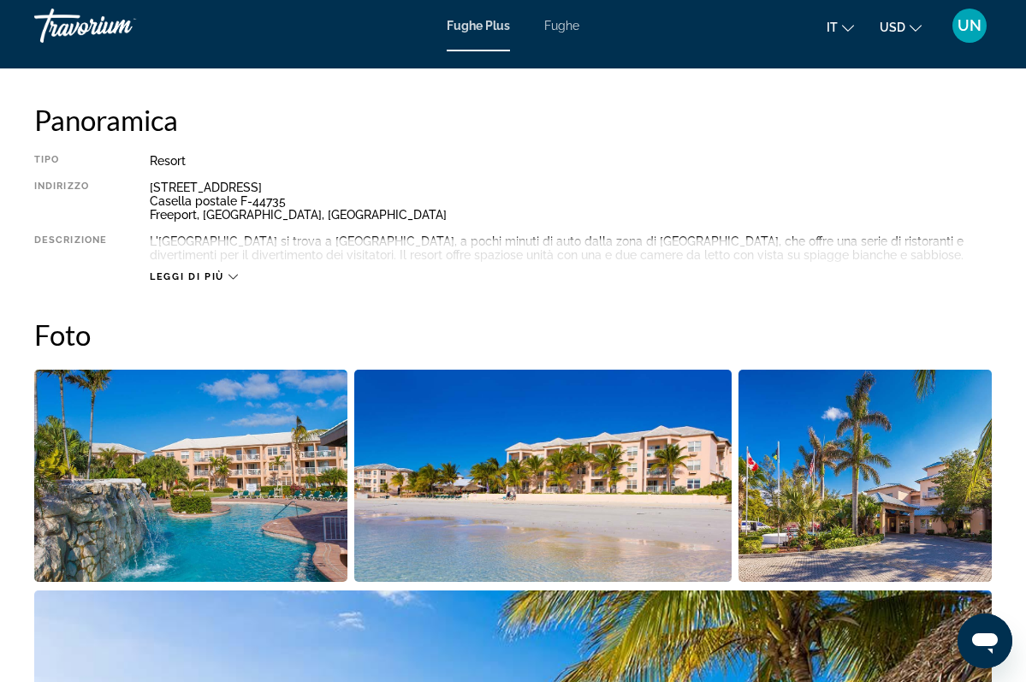
click at [233, 279] on icon "Contenuto principale" at bounding box center [232, 276] width 9 height 9
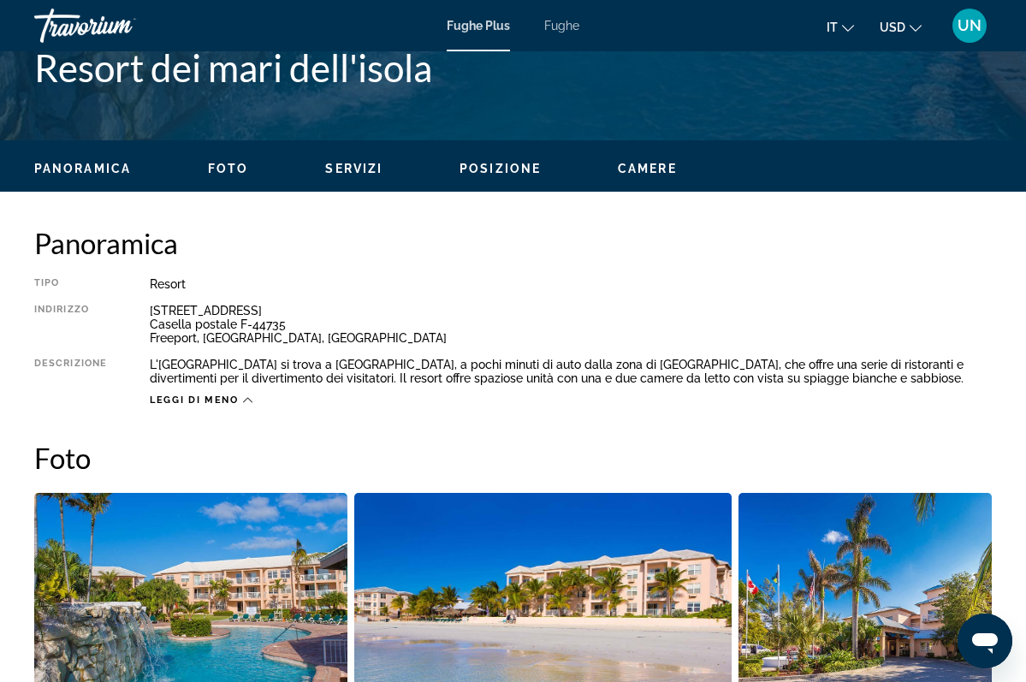
scroll to position [643, 0]
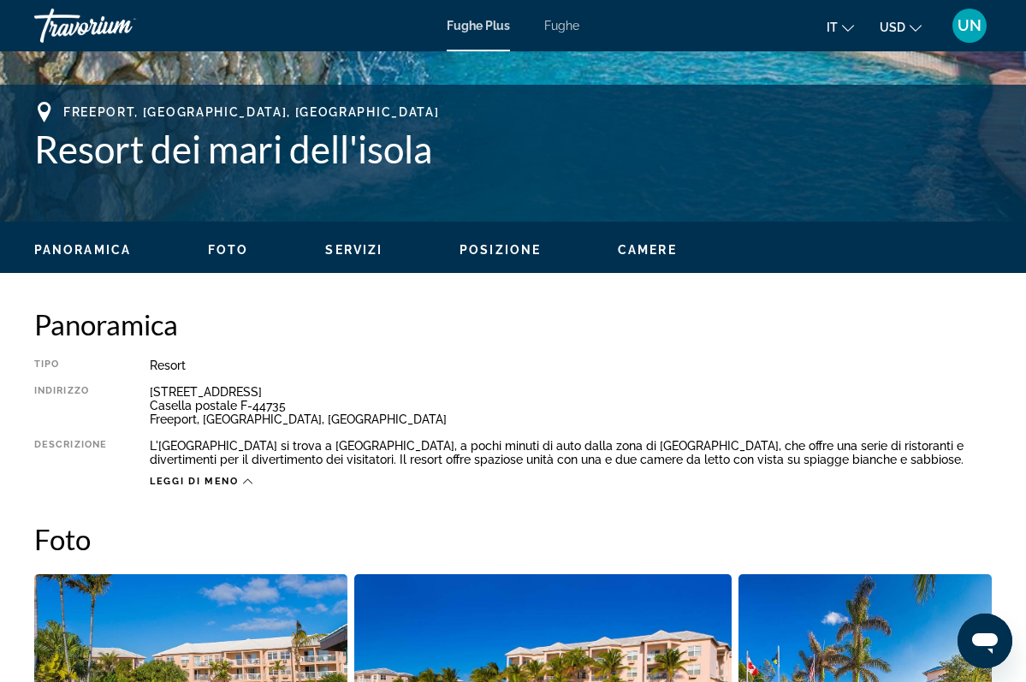
click at [663, 249] on span "CAMERE" at bounding box center [647, 250] width 59 height 14
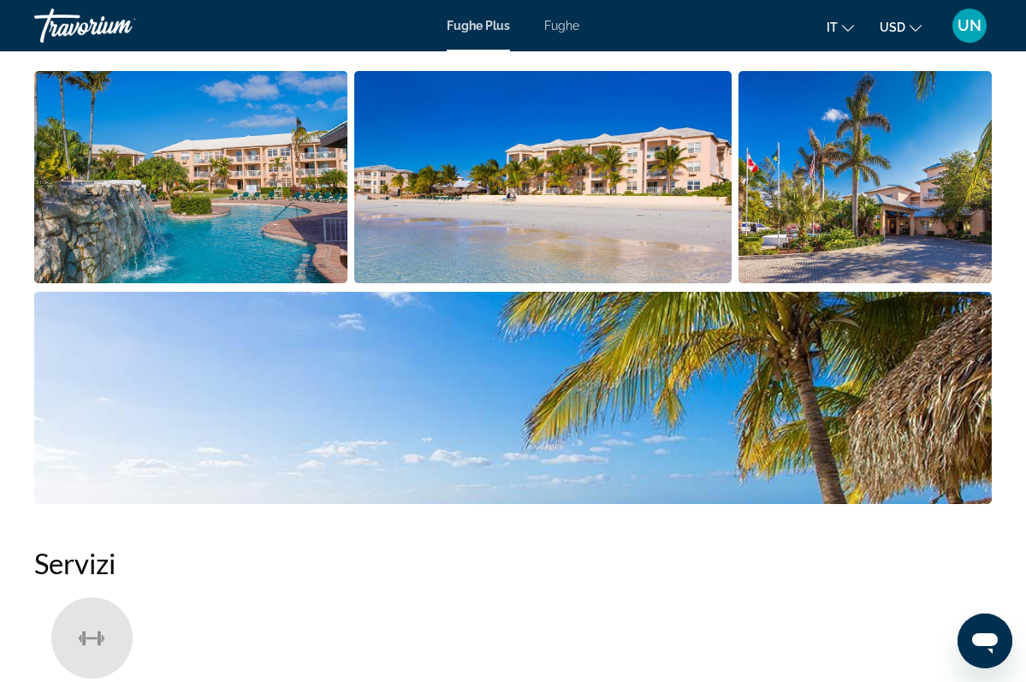
scroll to position [1143, 0]
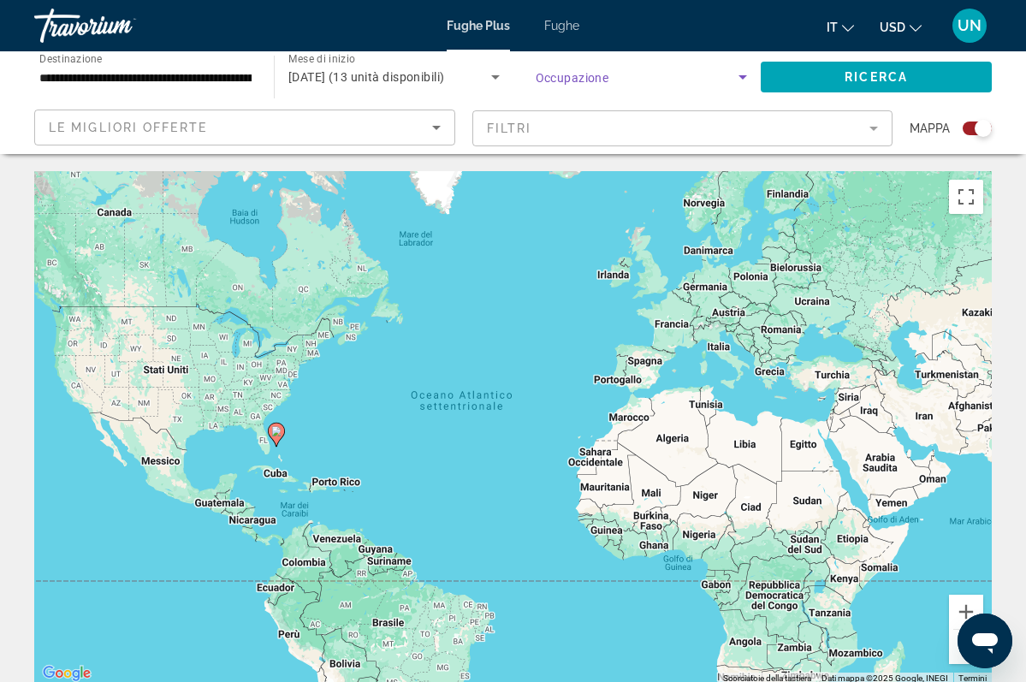
click at [741, 75] on icon "Widget di ricerca" at bounding box center [743, 77] width 21 height 21
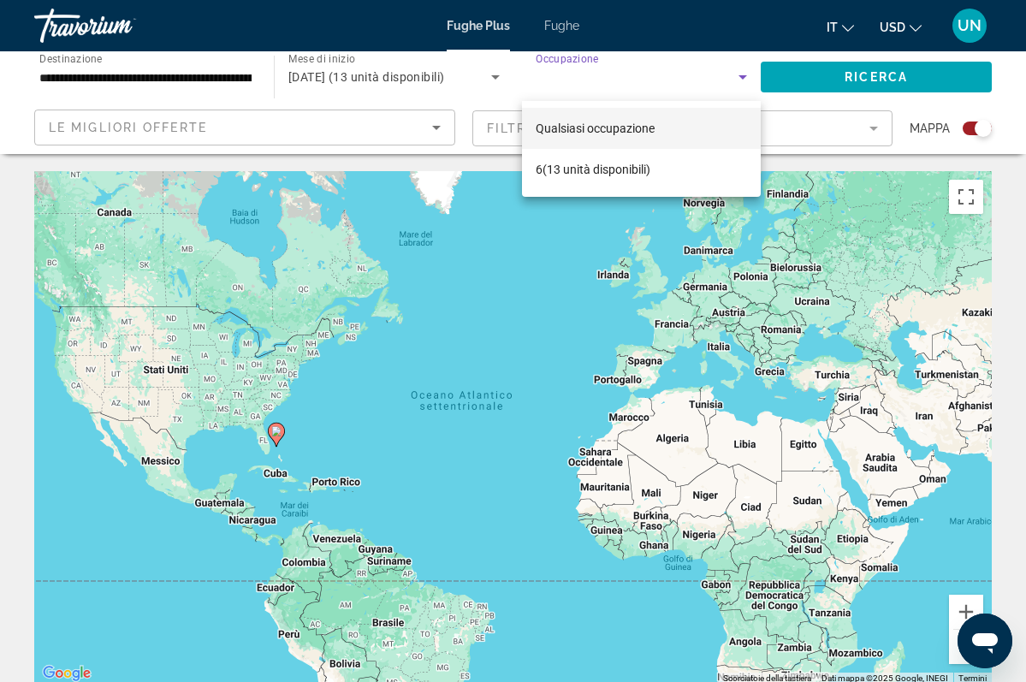
click at [746, 74] on div at bounding box center [513, 341] width 1026 height 682
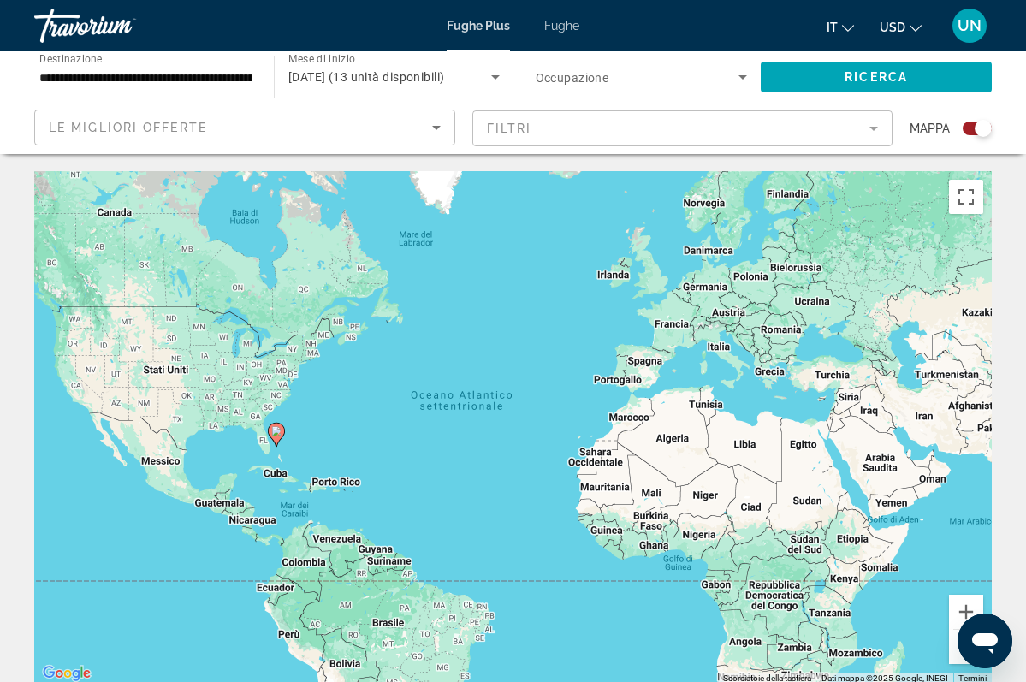
click at [280, 439] on icon "Contenuto principale" at bounding box center [275, 435] width 15 height 22
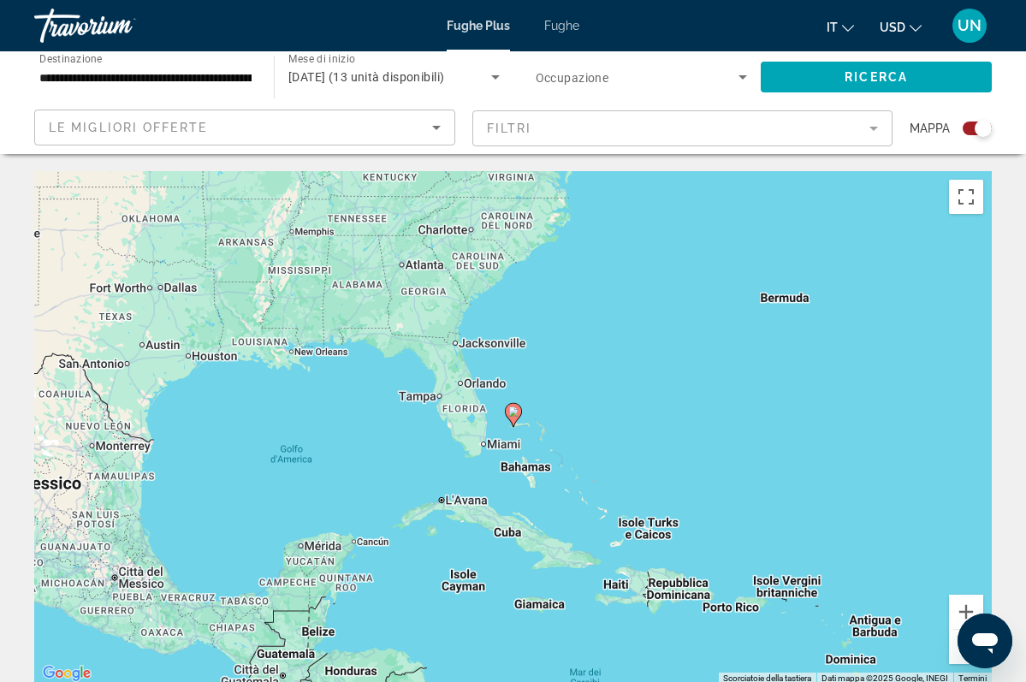
click at [561, 383] on div "Per attivare il trascinamento con la tastiera, premi Alt + Invio. Nello stato d…" at bounding box center [513, 427] width 958 height 513
click at [518, 420] on gmp-advanced-marker "Contenuto principale" at bounding box center [513, 415] width 17 height 26
type input "**********"
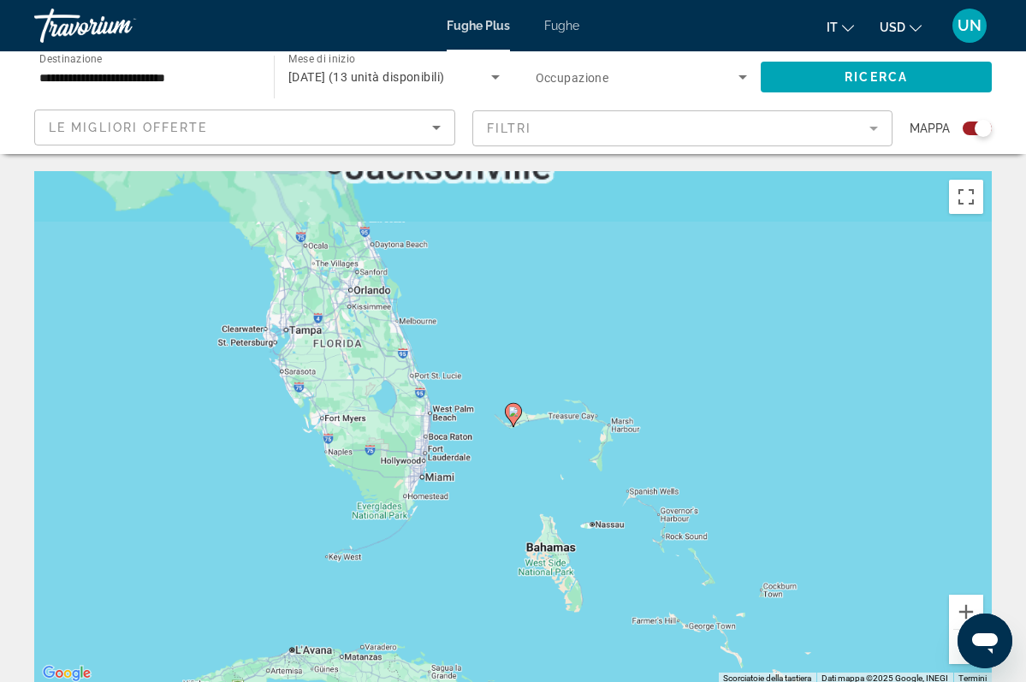
click at [518, 420] on gmp-advanced-marker "Contenuto principale" at bounding box center [513, 415] width 17 height 26
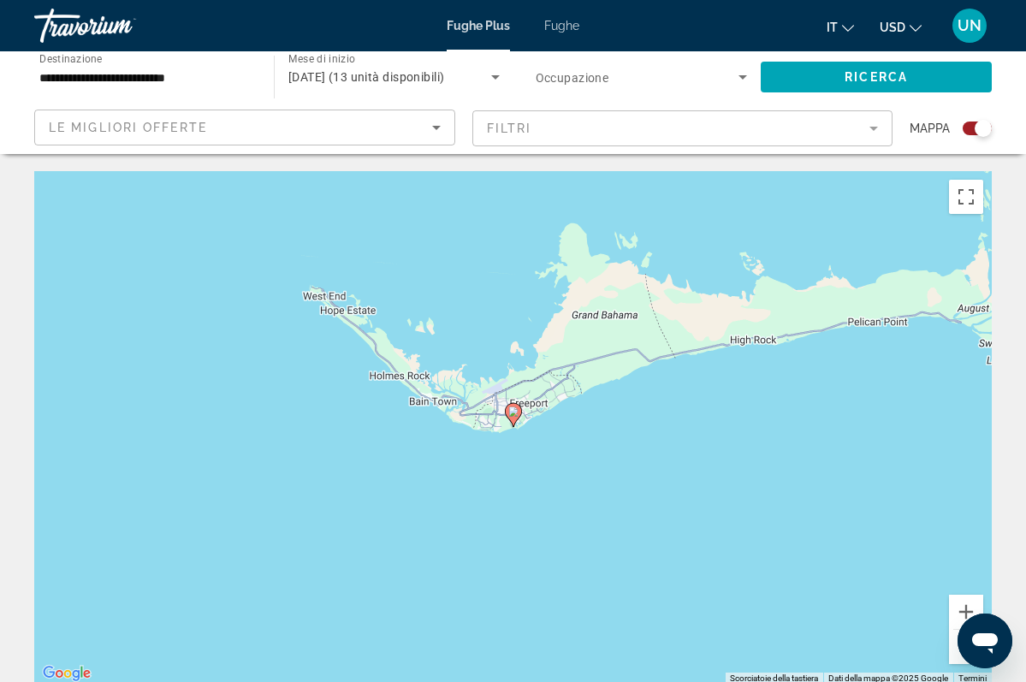
click at [512, 417] on icon "Contenuto principale" at bounding box center [512, 415] width 15 height 22
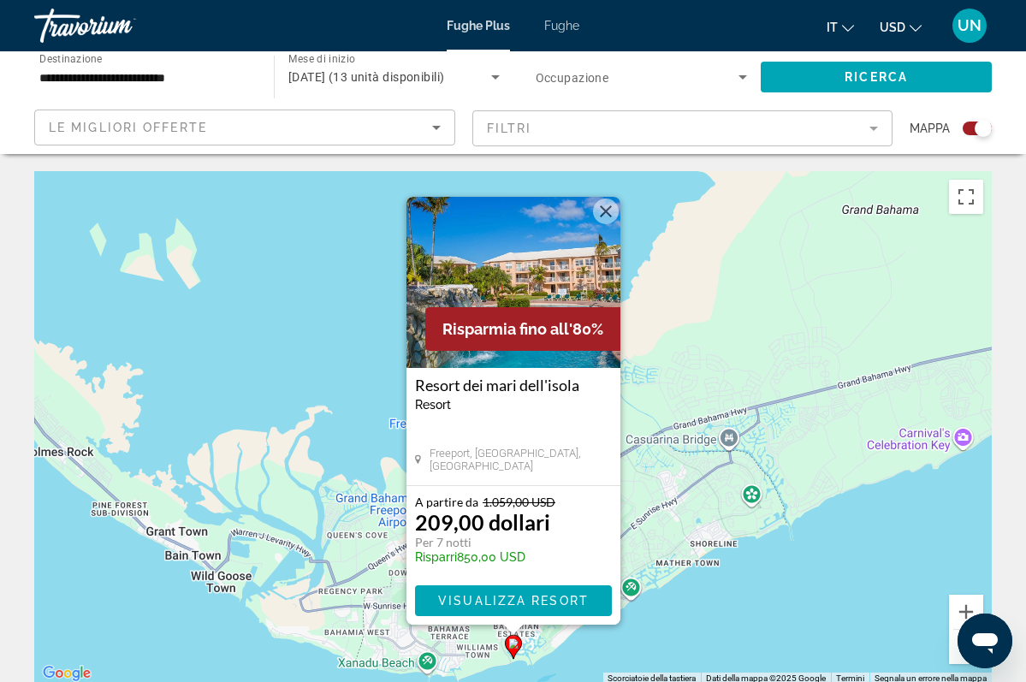
click at [613, 212] on button "Chiudi" at bounding box center [606, 212] width 26 height 26
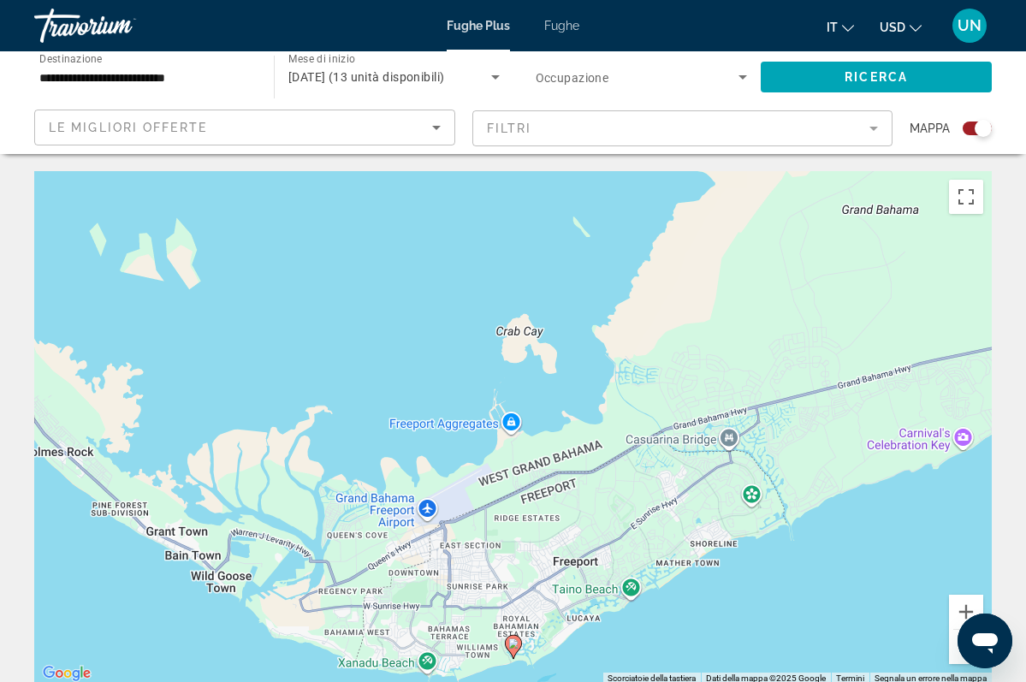
click at [558, 393] on div "Per navigare, premi i tasti Freccia. Per attivare il trascinamento con la tasti…" at bounding box center [513, 427] width 958 height 513
